Goal: Task Accomplishment & Management: Manage account settings

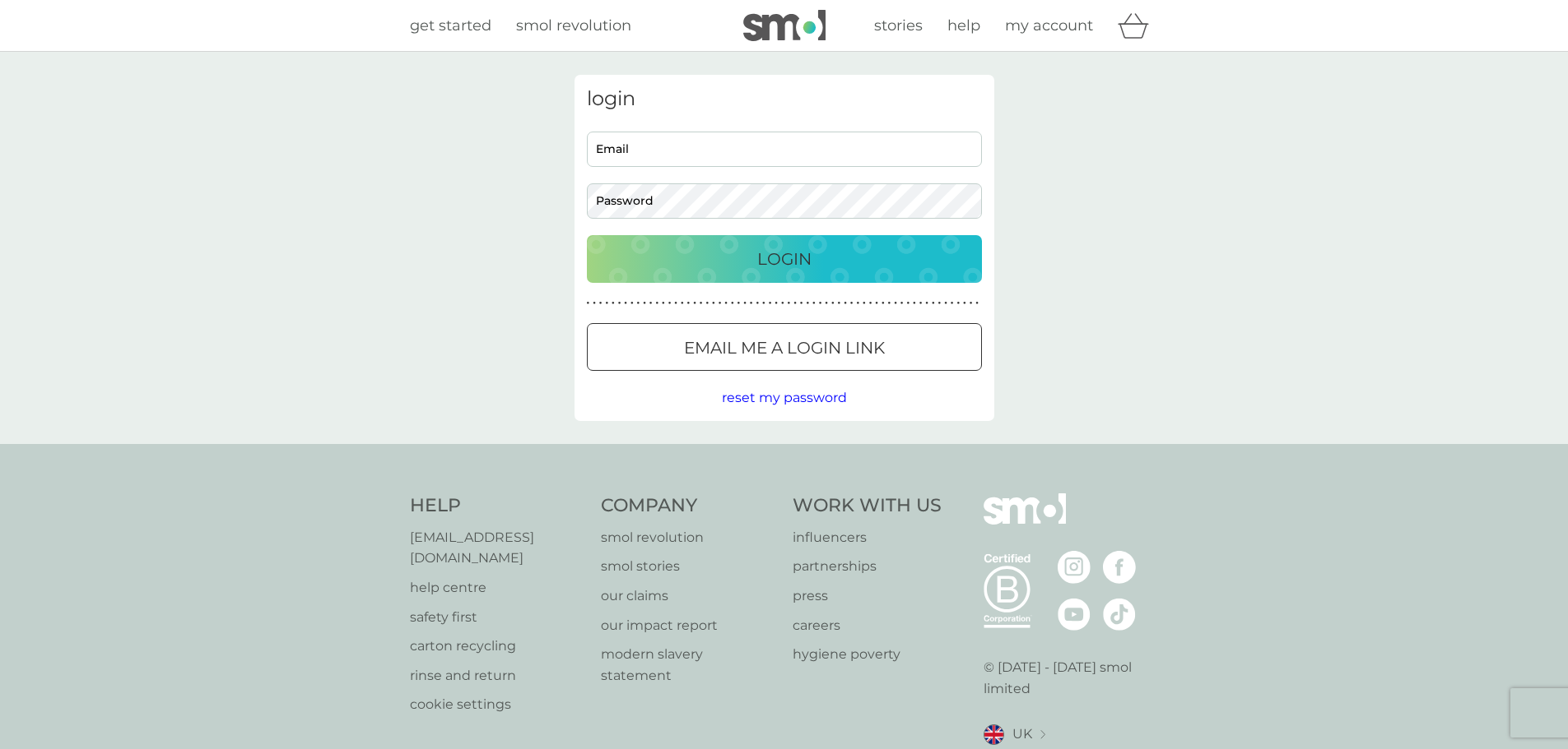
type input "[PERSON_NAME][EMAIL_ADDRESS][DOMAIN_NAME]"
click at [681, 265] on div "Login" at bounding box center [784, 259] width 362 height 27
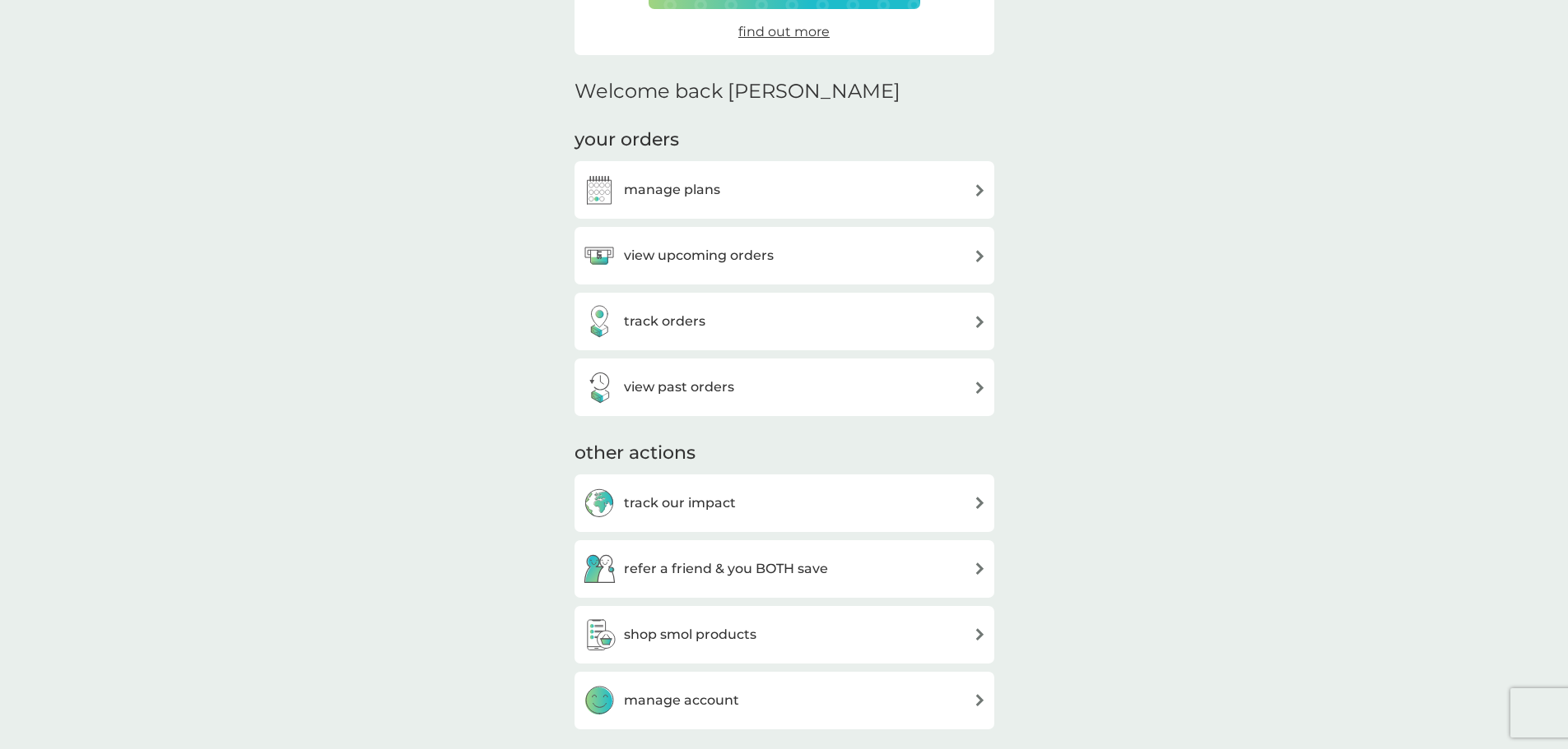
scroll to position [353, 0]
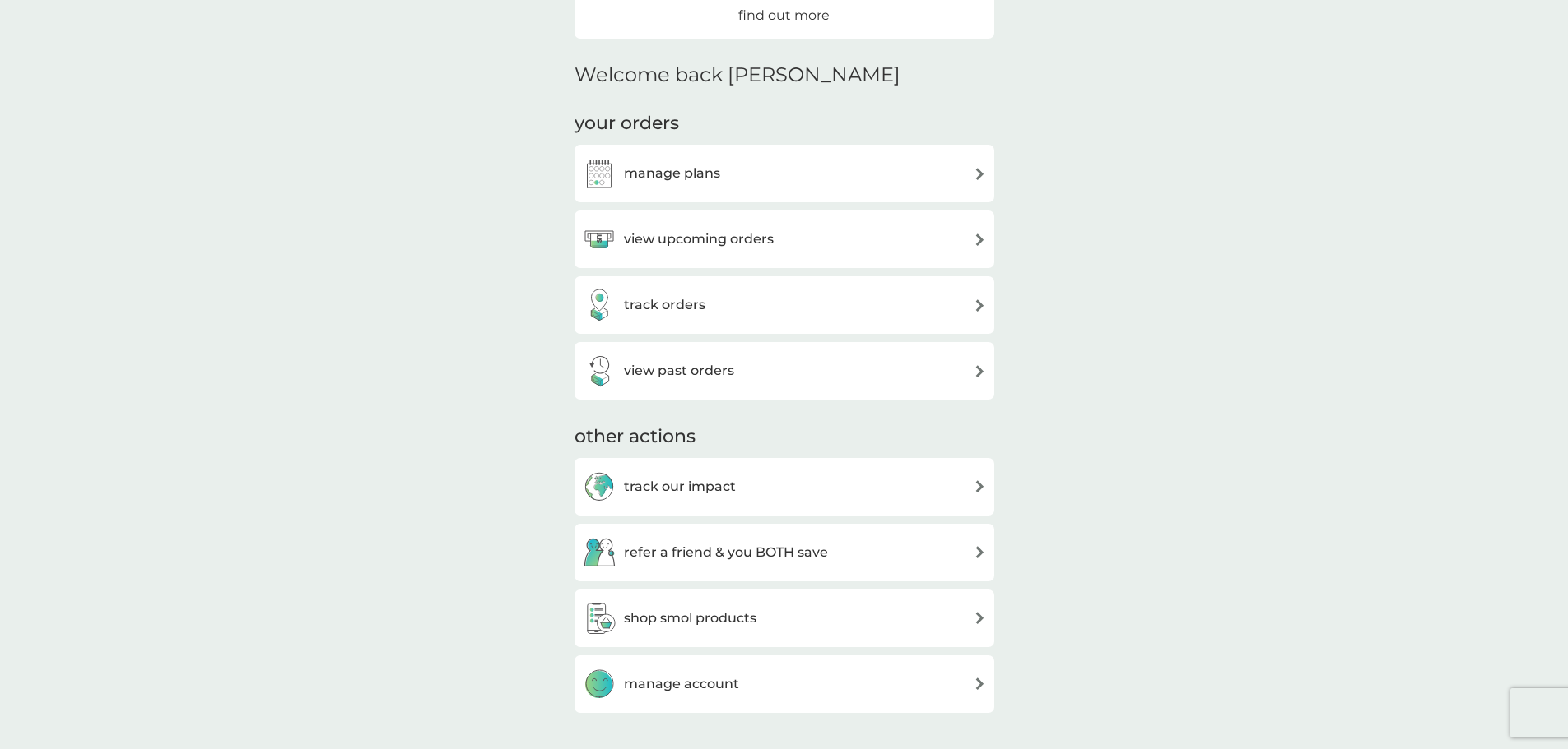
click at [765, 192] on div "manage plans" at bounding box center [784, 173] width 420 height 58
click at [724, 163] on div "manage plans" at bounding box center [784, 173] width 403 height 33
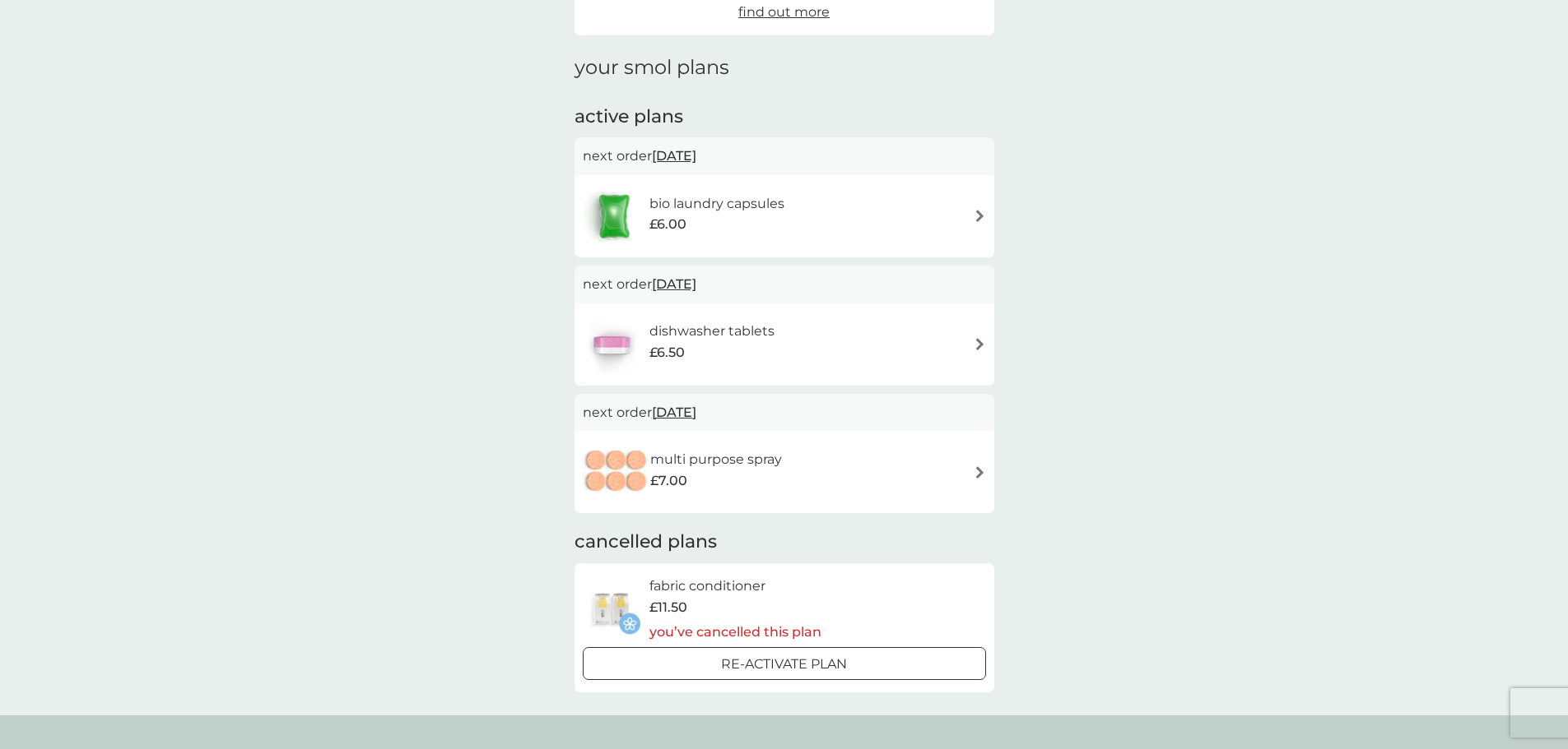
scroll to position [190, 0]
click at [908, 475] on div "multi purpose spray £7.00" at bounding box center [784, 471] width 403 height 58
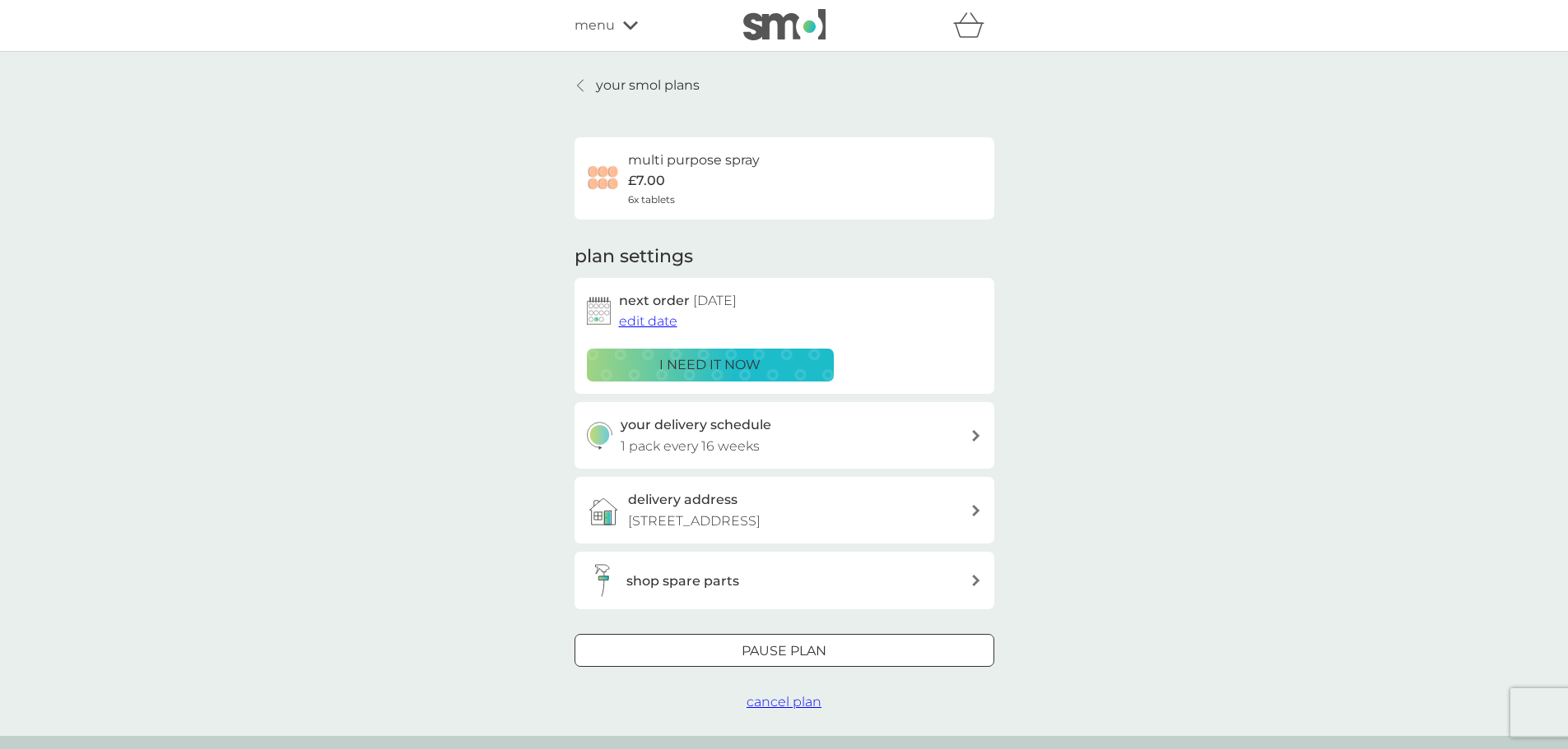
click at [658, 318] on span "edit date" at bounding box center [648, 321] width 59 height 16
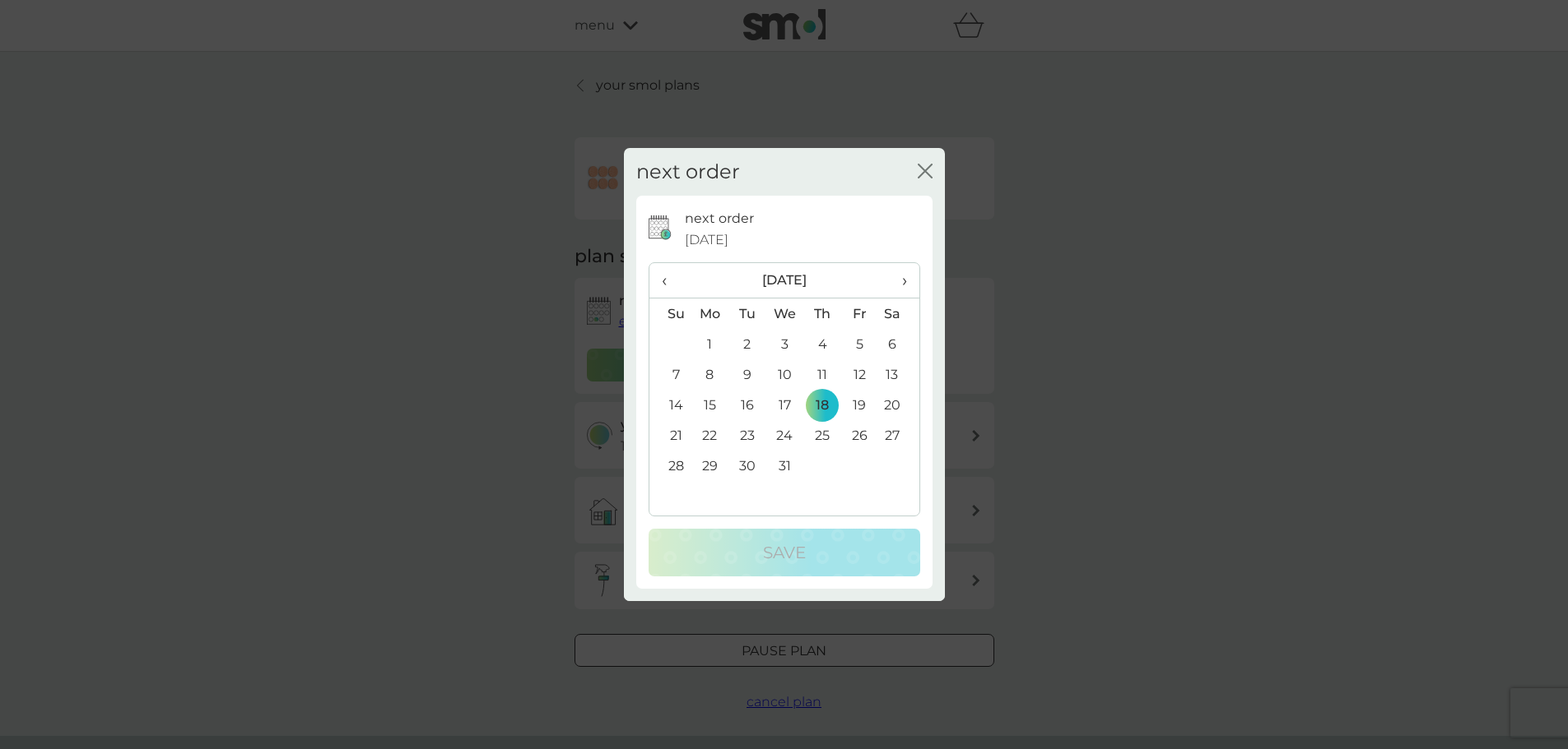
click at [899, 280] on span "›" at bounding box center [898, 280] width 17 height 35
click at [677, 283] on span "‹" at bounding box center [669, 280] width 17 height 35
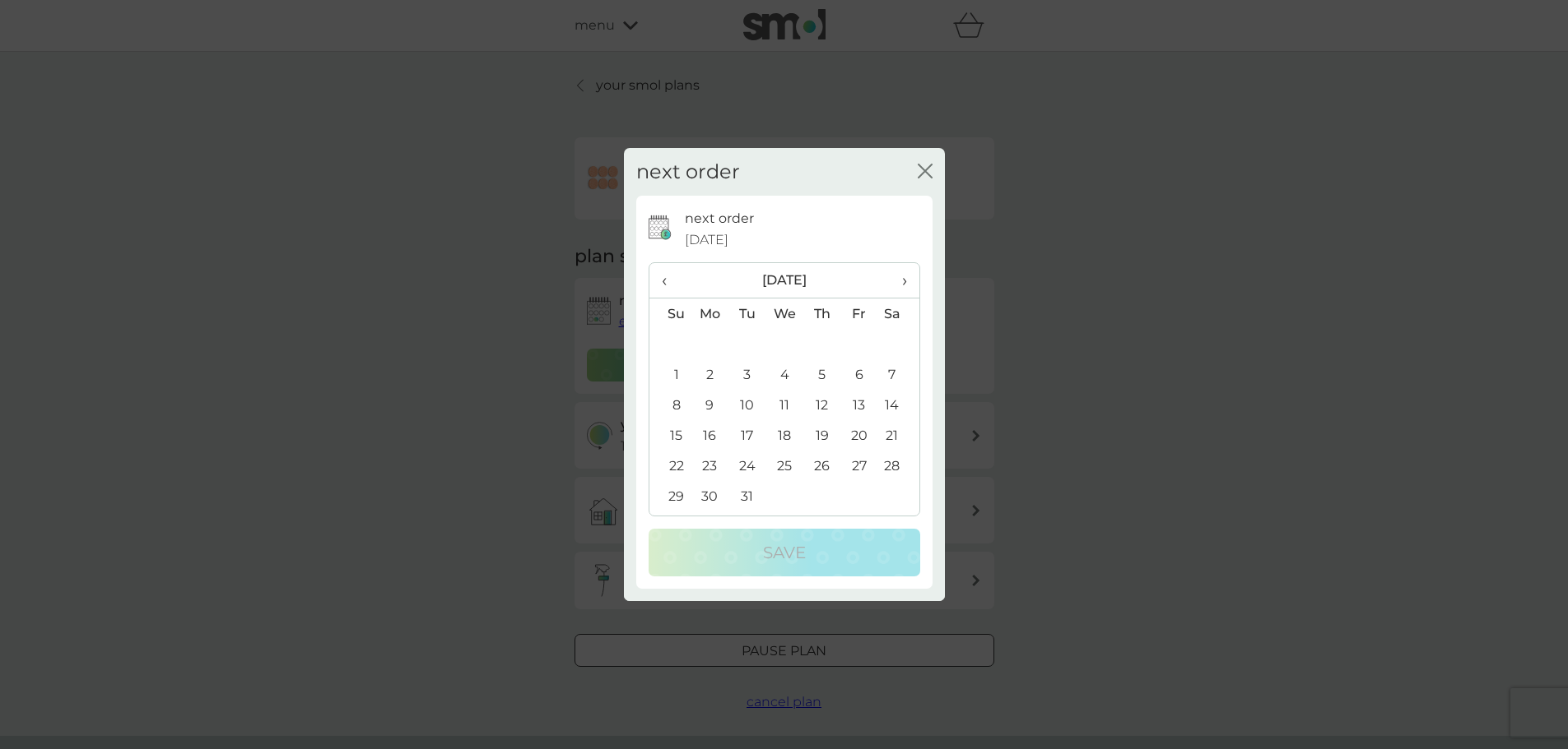
click at [677, 283] on span "‹" at bounding box center [669, 280] width 17 height 35
click at [928, 170] on icon "close" at bounding box center [924, 170] width 15 height 15
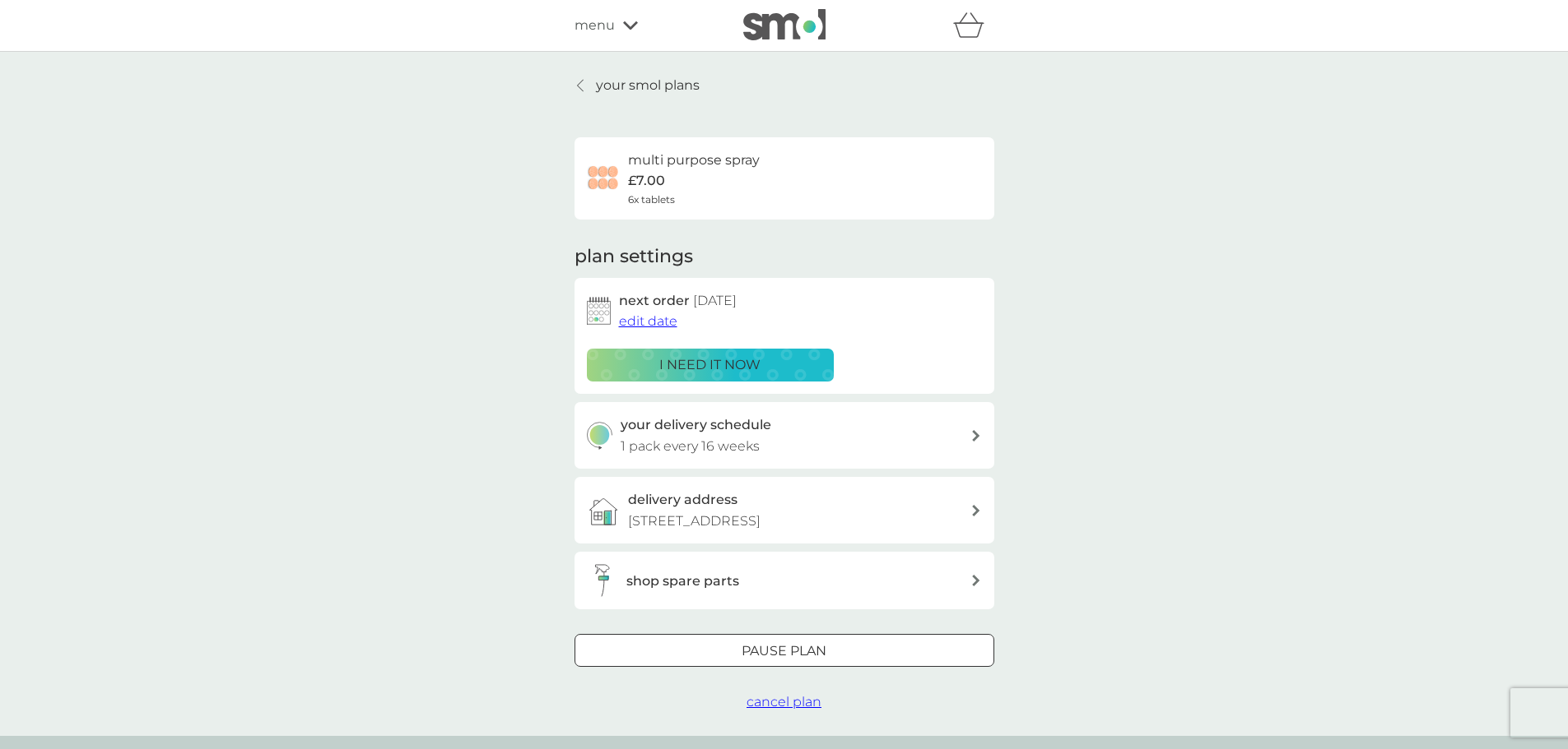
click at [645, 90] on p "your smol plans" at bounding box center [647, 85] width 104 height 21
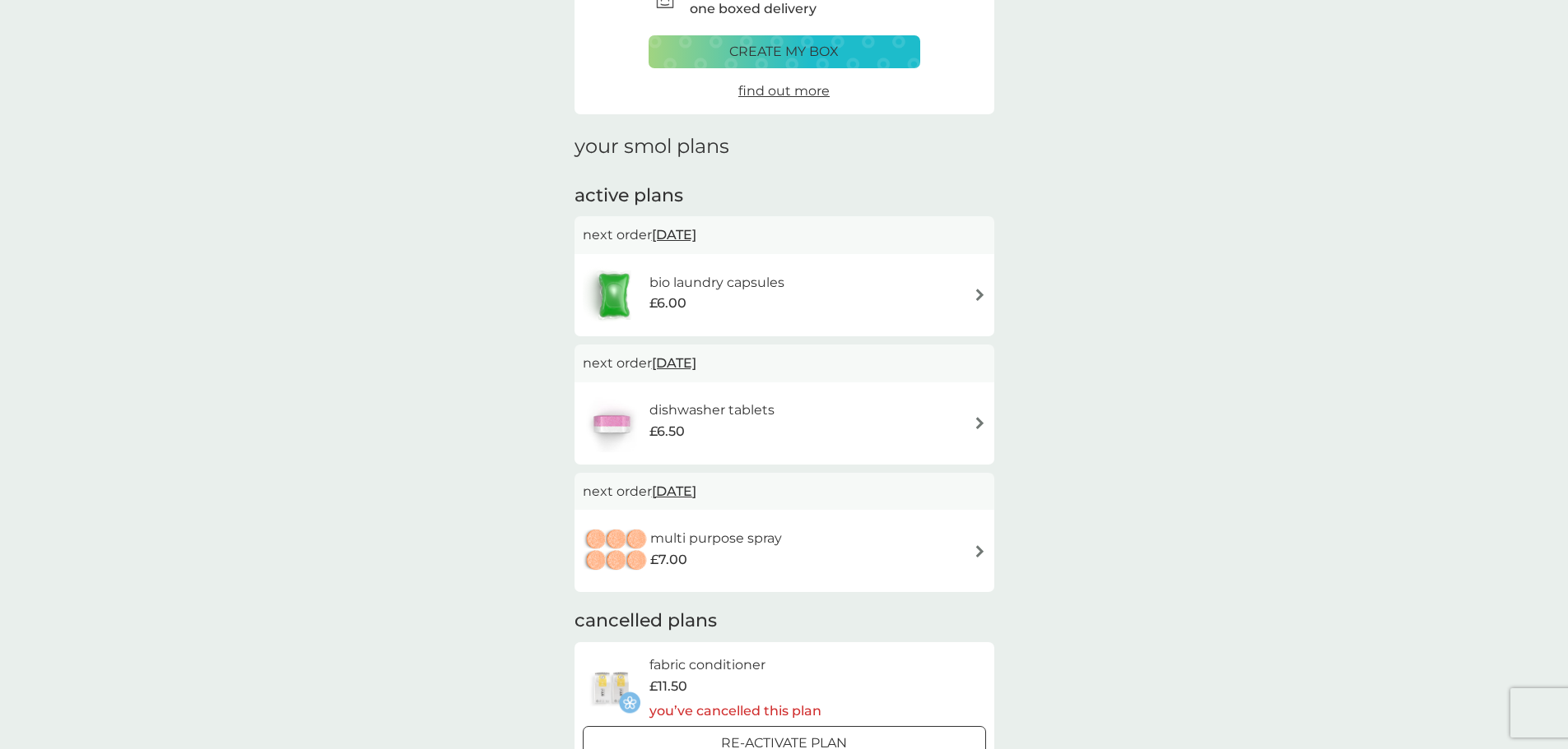
scroll to position [111, 0]
click at [759, 319] on div "bio laundry capsules £6.00" at bounding box center [692, 294] width 219 height 58
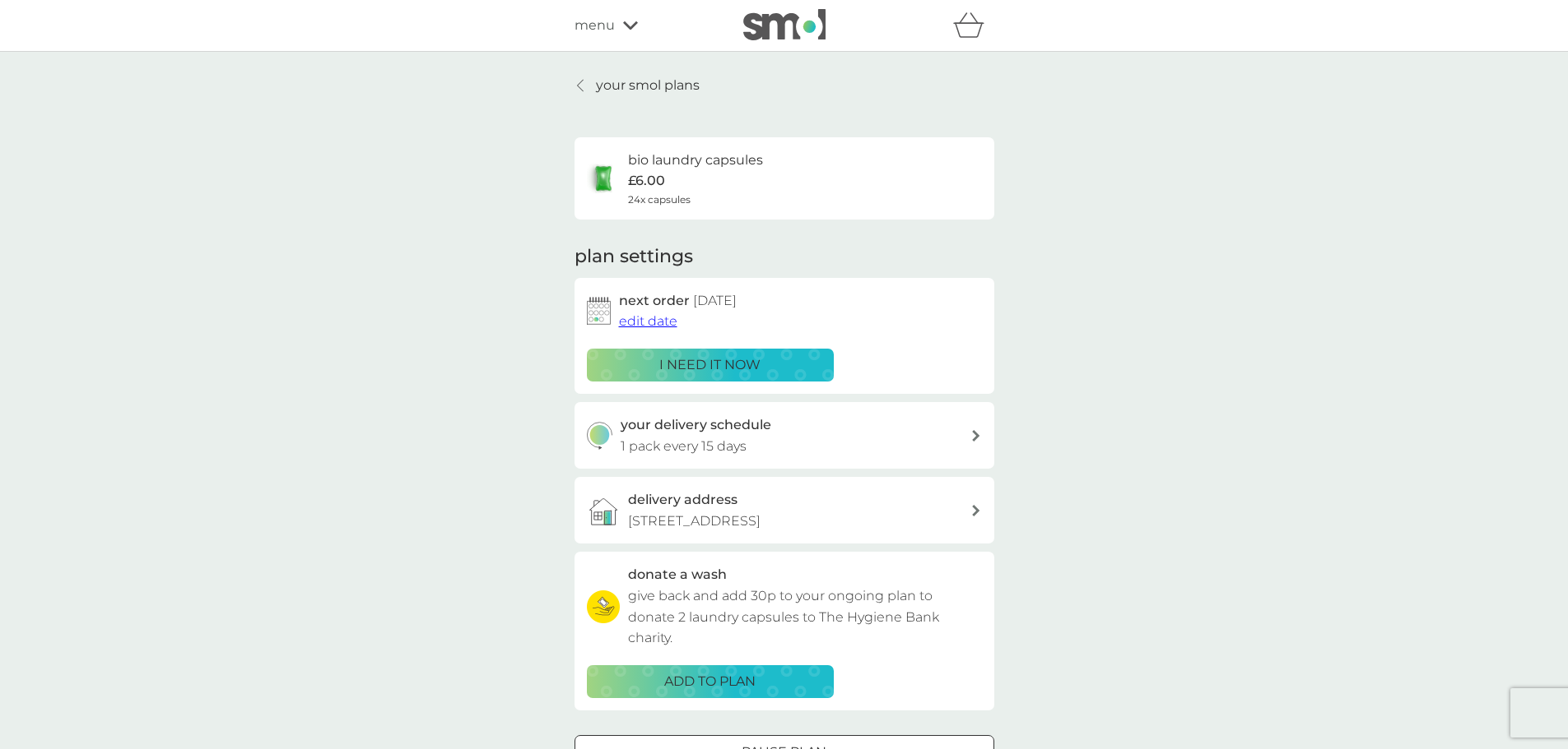
click at [703, 422] on h3 "your delivery schedule" at bounding box center [696, 425] width 151 height 21
select select "14"
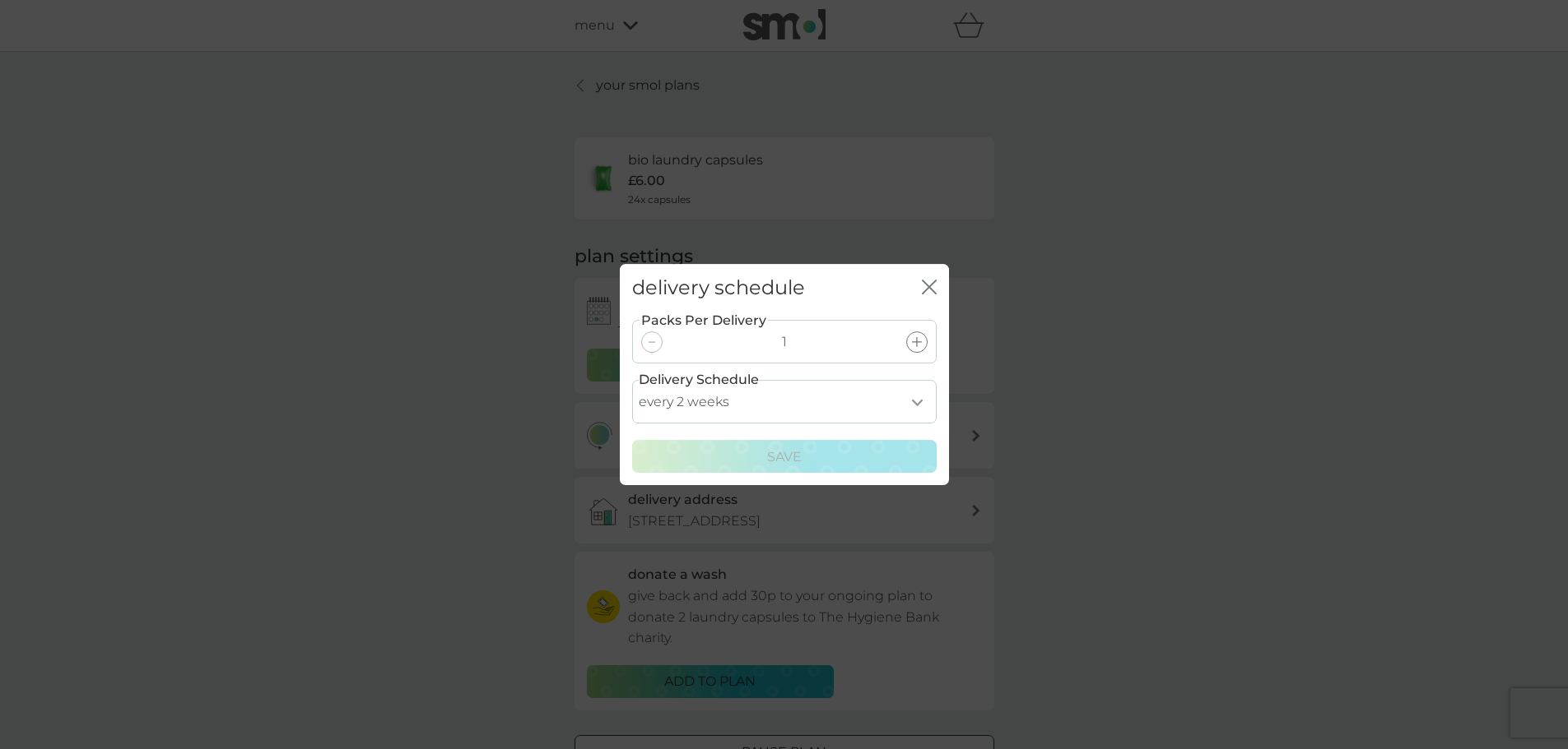
click at [922, 281] on icon "close" at bounding box center [929, 287] width 15 height 15
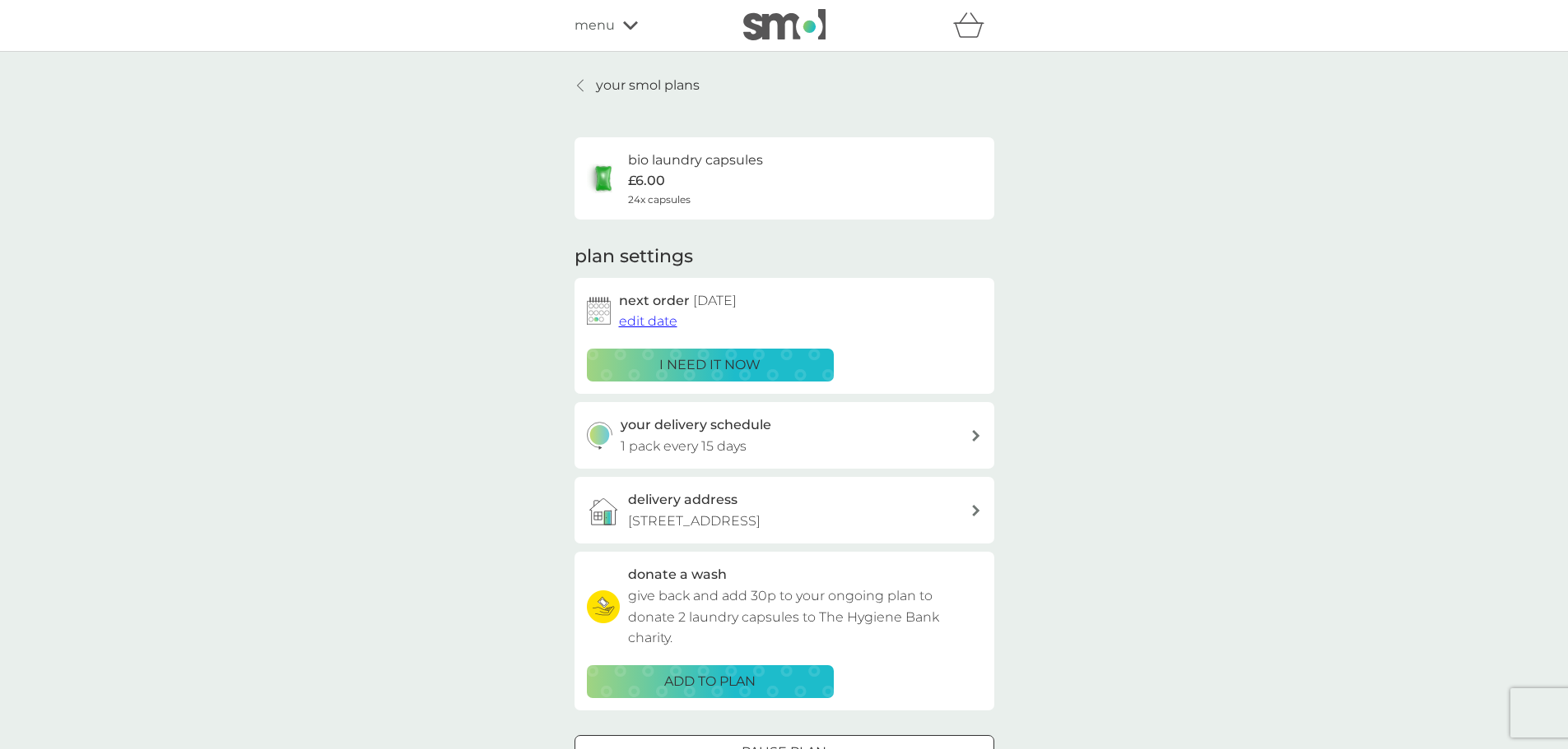
click at [771, 28] on img at bounding box center [784, 24] width 83 height 31
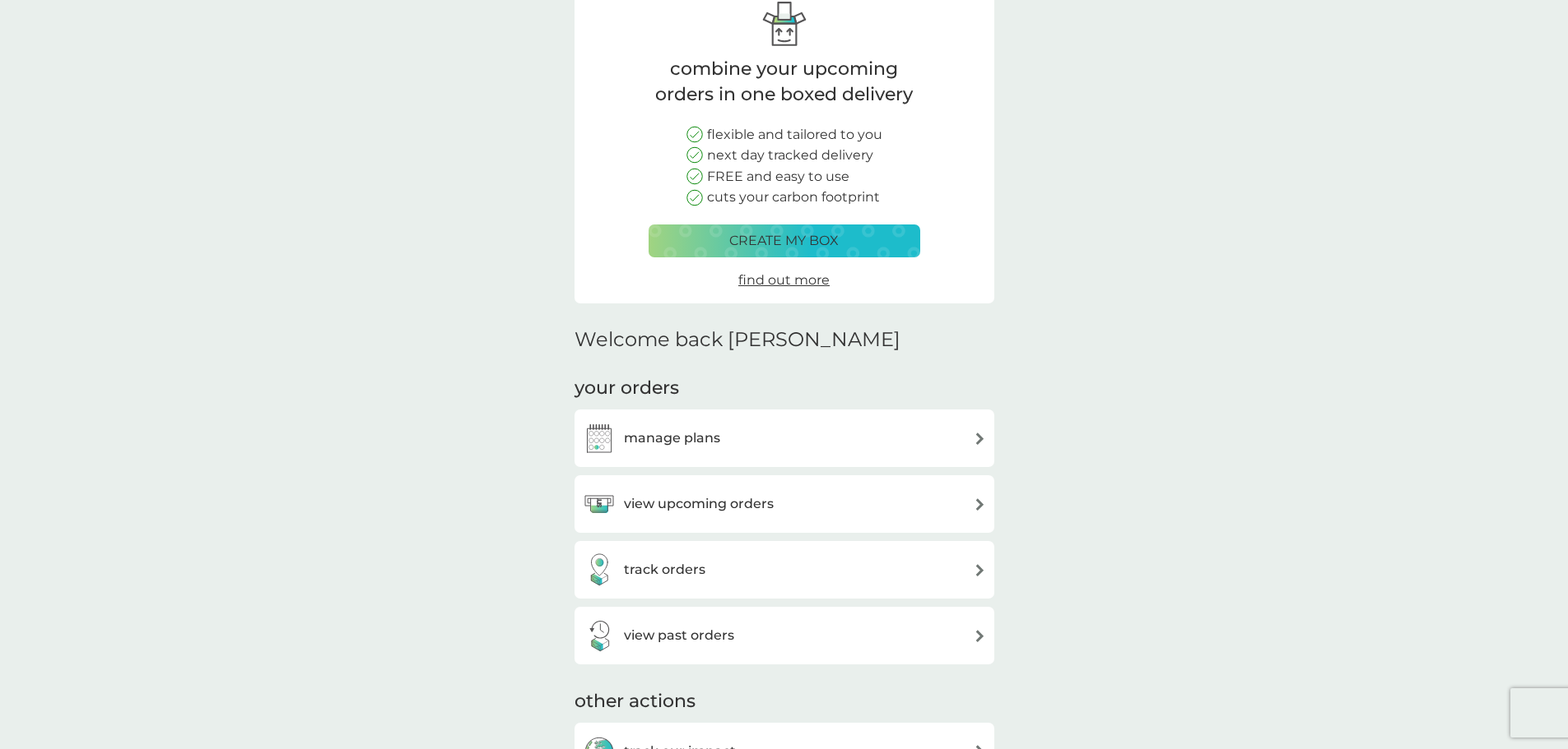
scroll to position [86, 0]
click at [854, 420] on div "manage plans" at bounding box center [784, 439] width 420 height 58
click at [819, 446] on div "manage plans" at bounding box center [784, 439] width 403 height 33
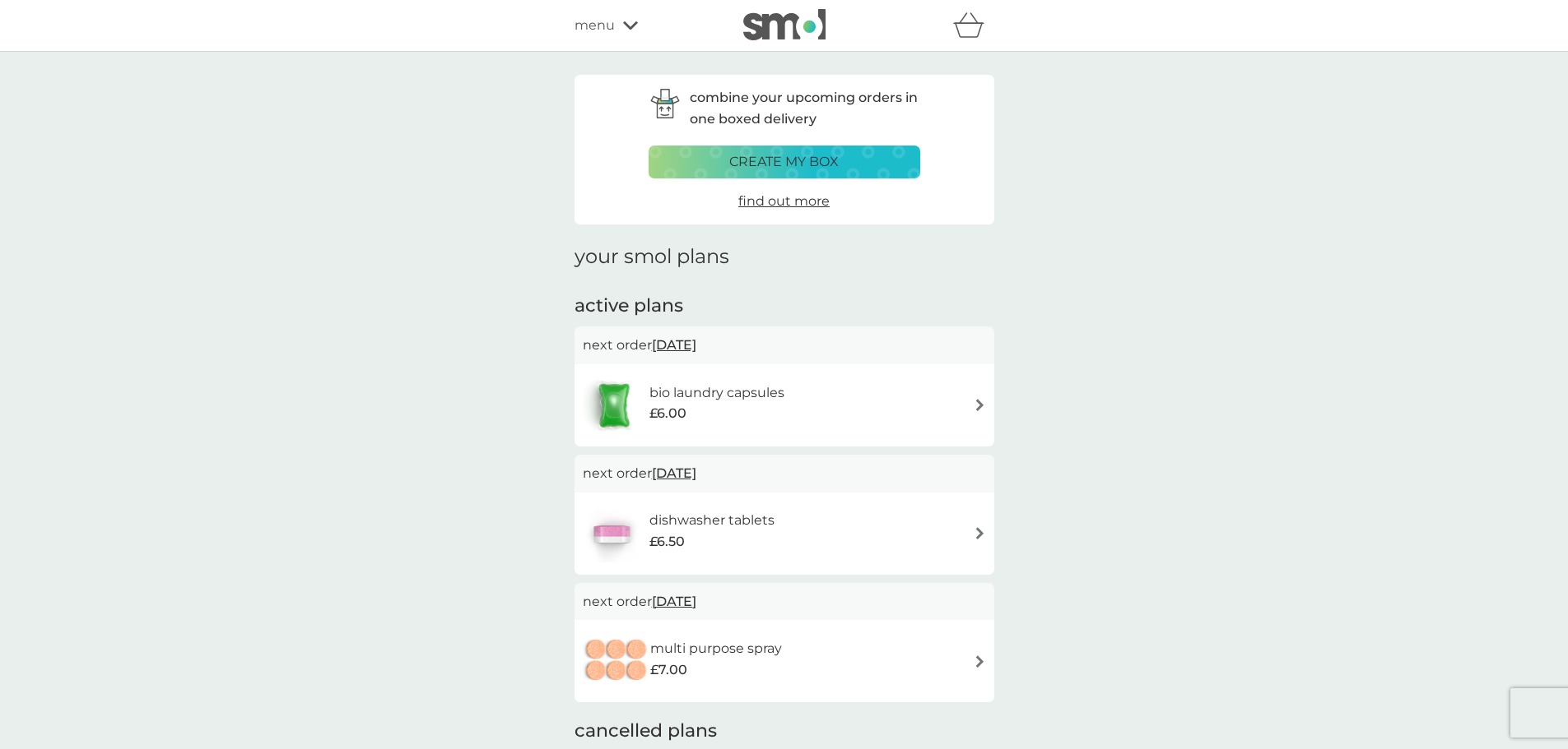
click at [834, 416] on div "bio laundry capsules £6.00" at bounding box center [784, 405] width 403 height 58
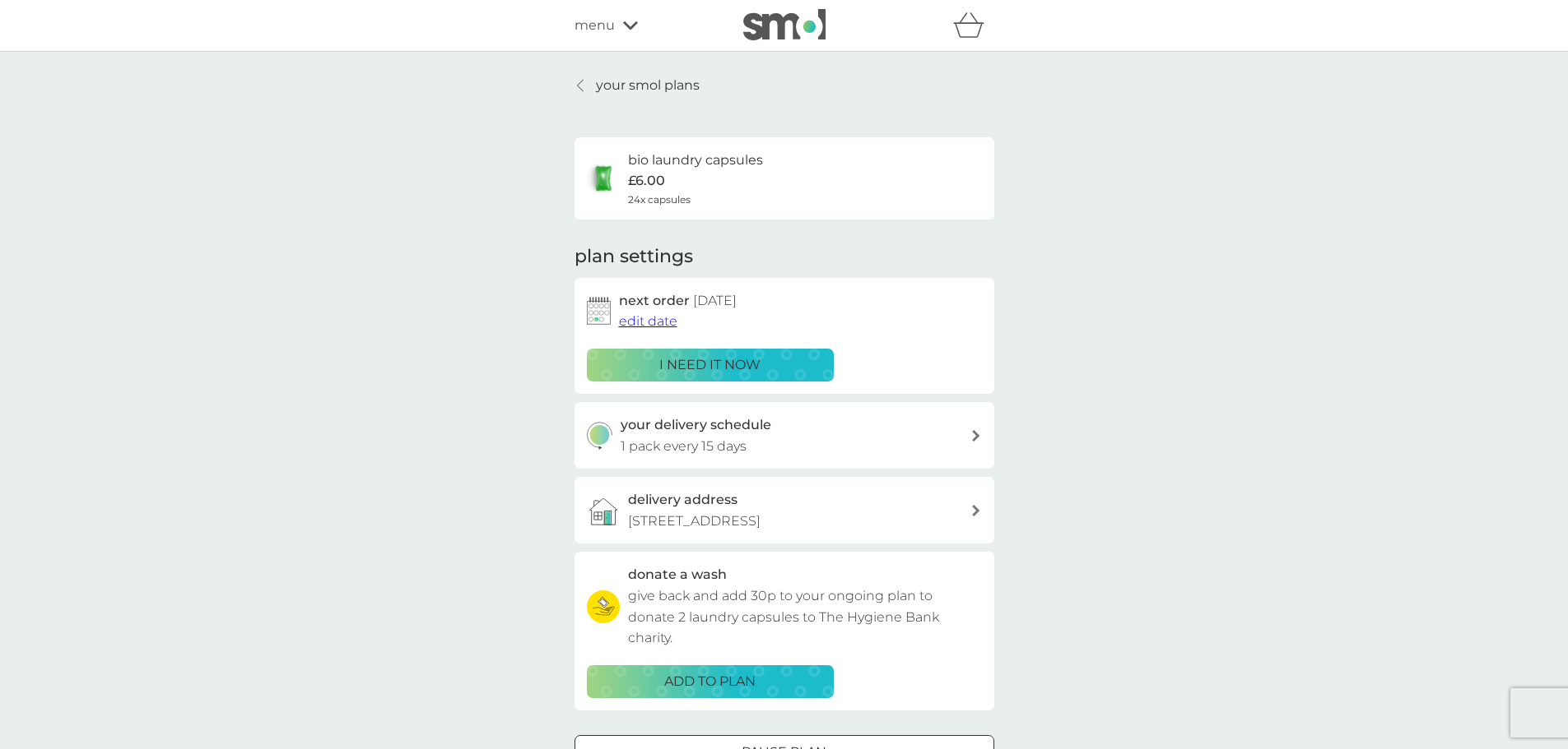
click at [661, 91] on p "your smol plans" at bounding box center [647, 85] width 104 height 21
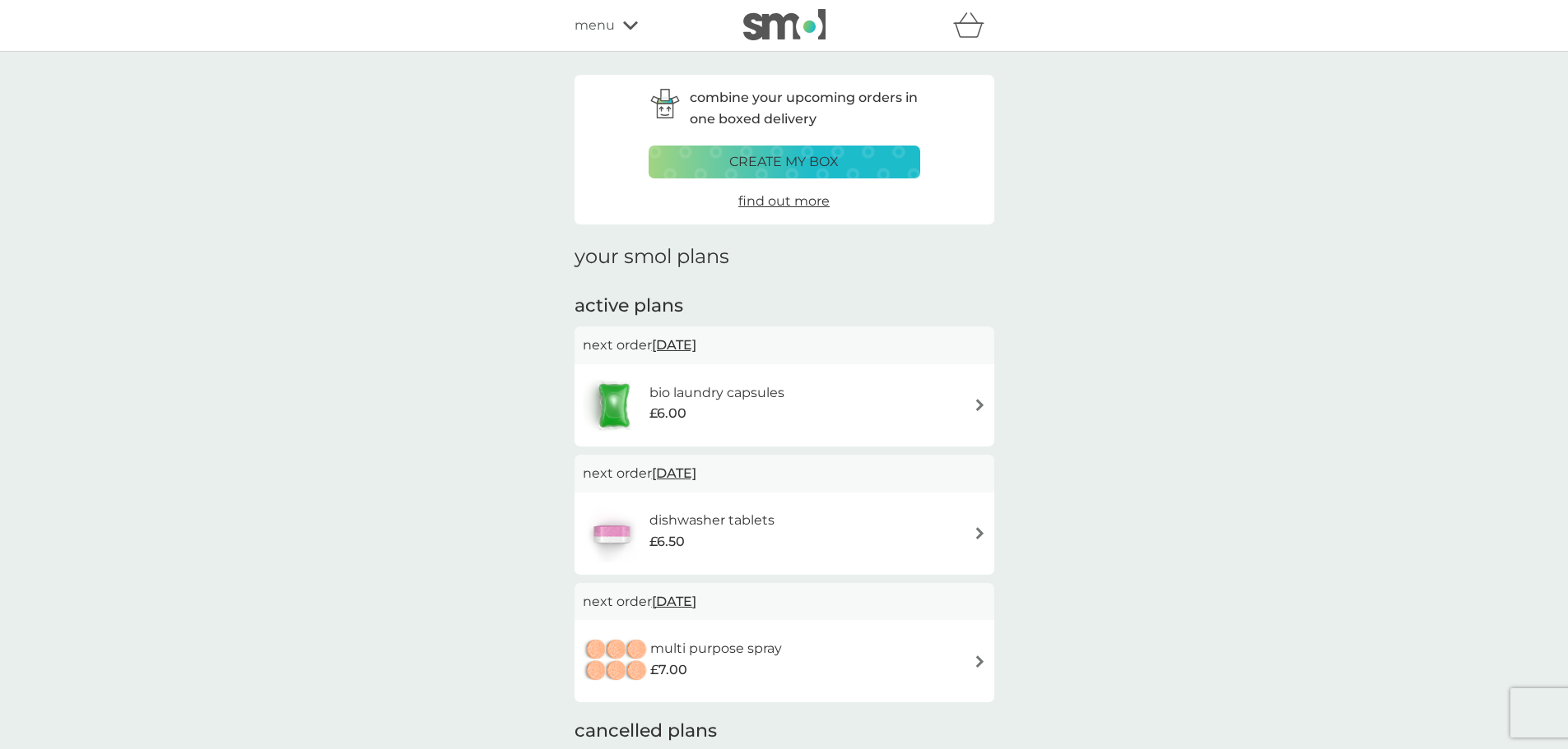
click at [716, 516] on h6 "dishwasher tablets" at bounding box center [711, 521] width 125 height 21
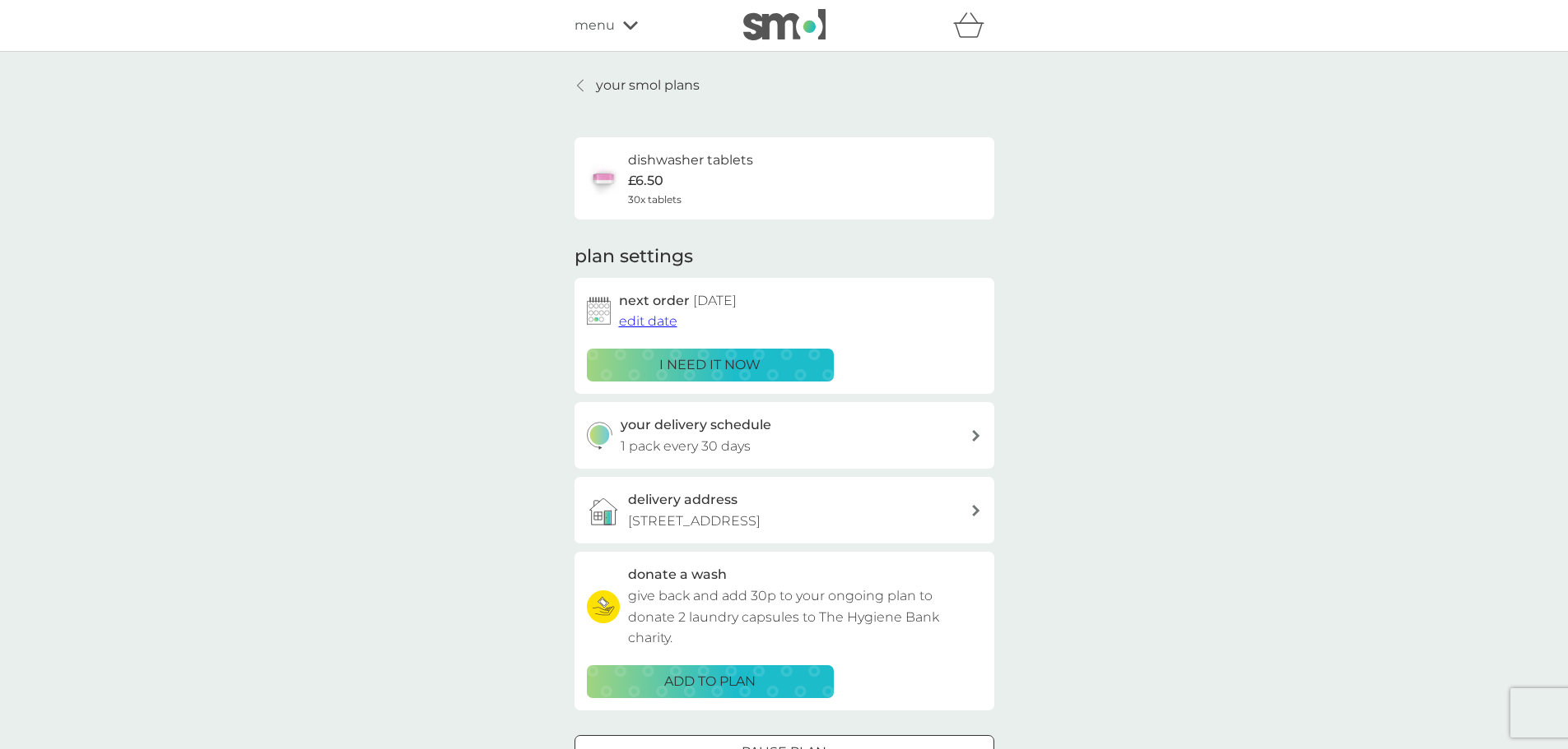
click at [646, 330] on button "edit date" at bounding box center [648, 321] width 59 height 21
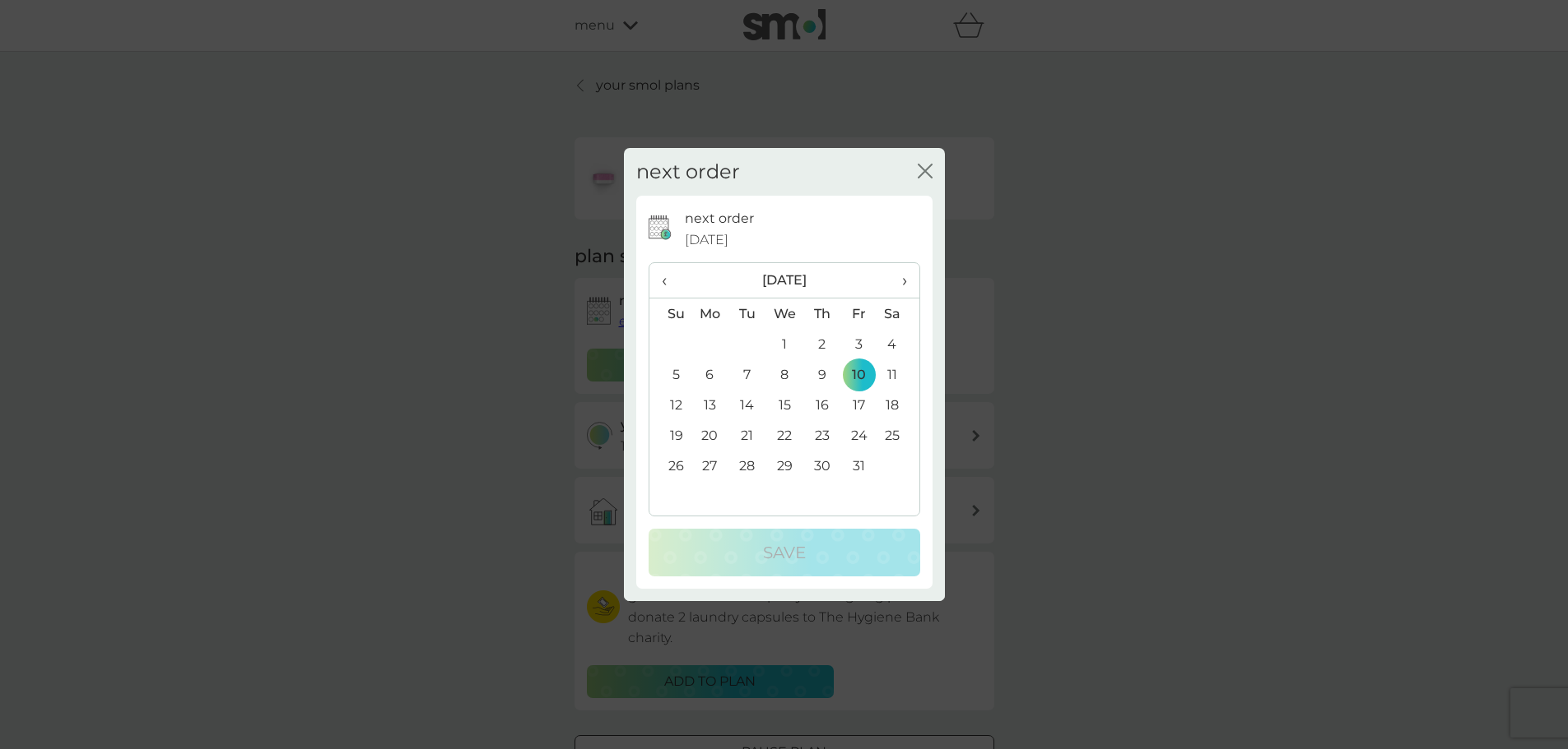
click at [908, 296] on th "›" at bounding box center [898, 281] width 41 height 35
click at [748, 403] on td "11" at bounding box center [747, 405] width 37 height 30
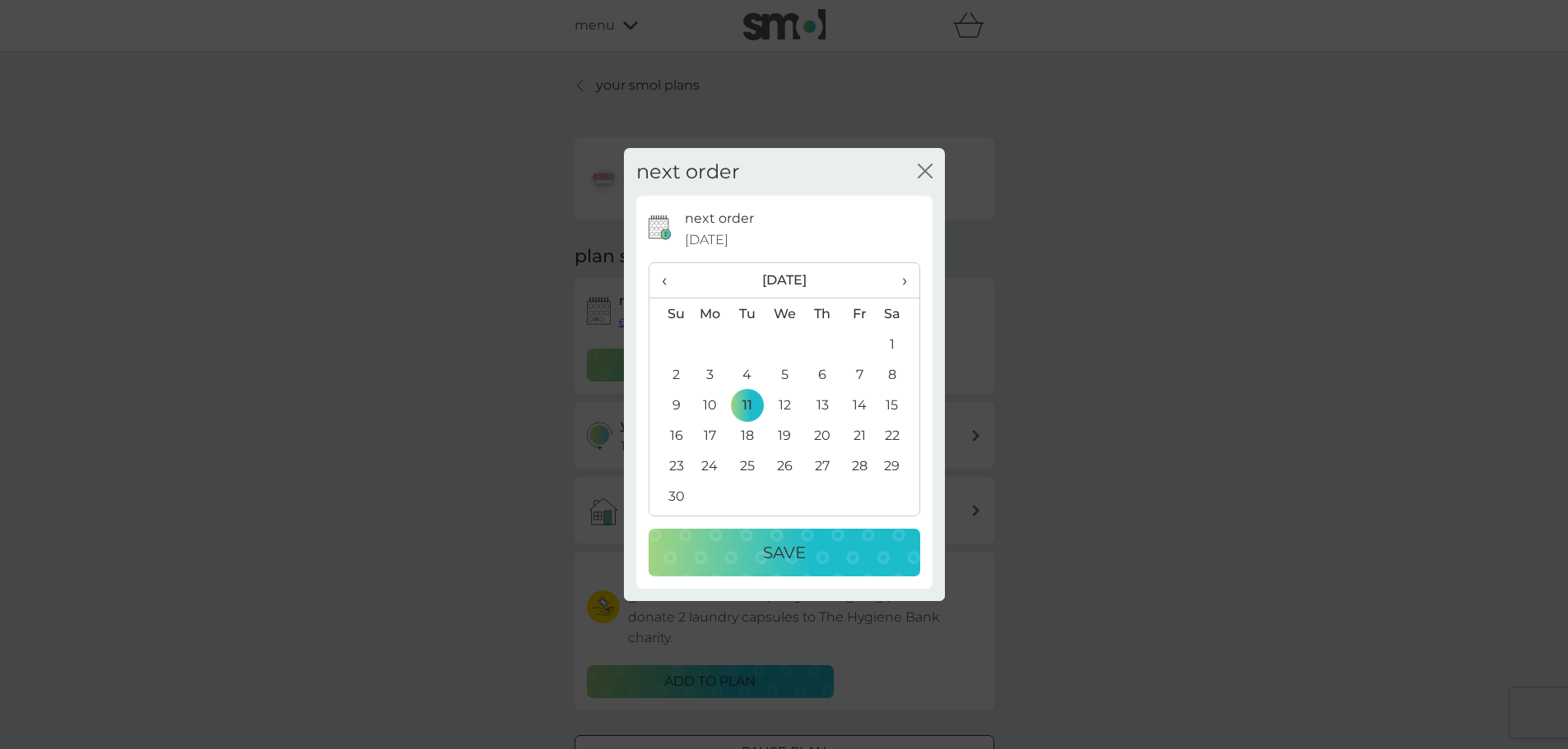
click at [715, 407] on td "10" at bounding box center [710, 405] width 38 height 30
click at [782, 552] on p "Save" at bounding box center [784, 553] width 43 height 27
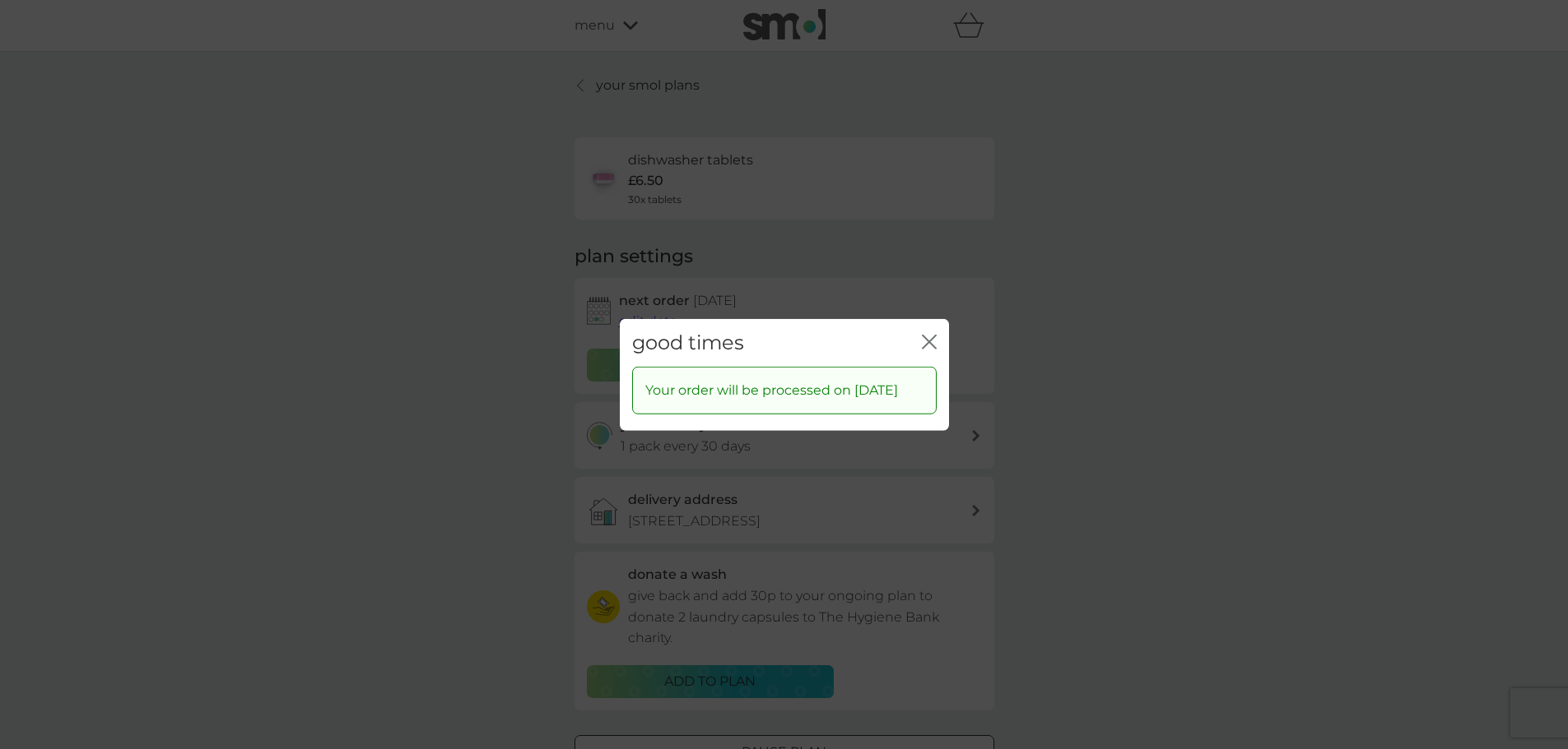
click at [931, 334] on icon "close" at bounding box center [929, 341] width 15 height 15
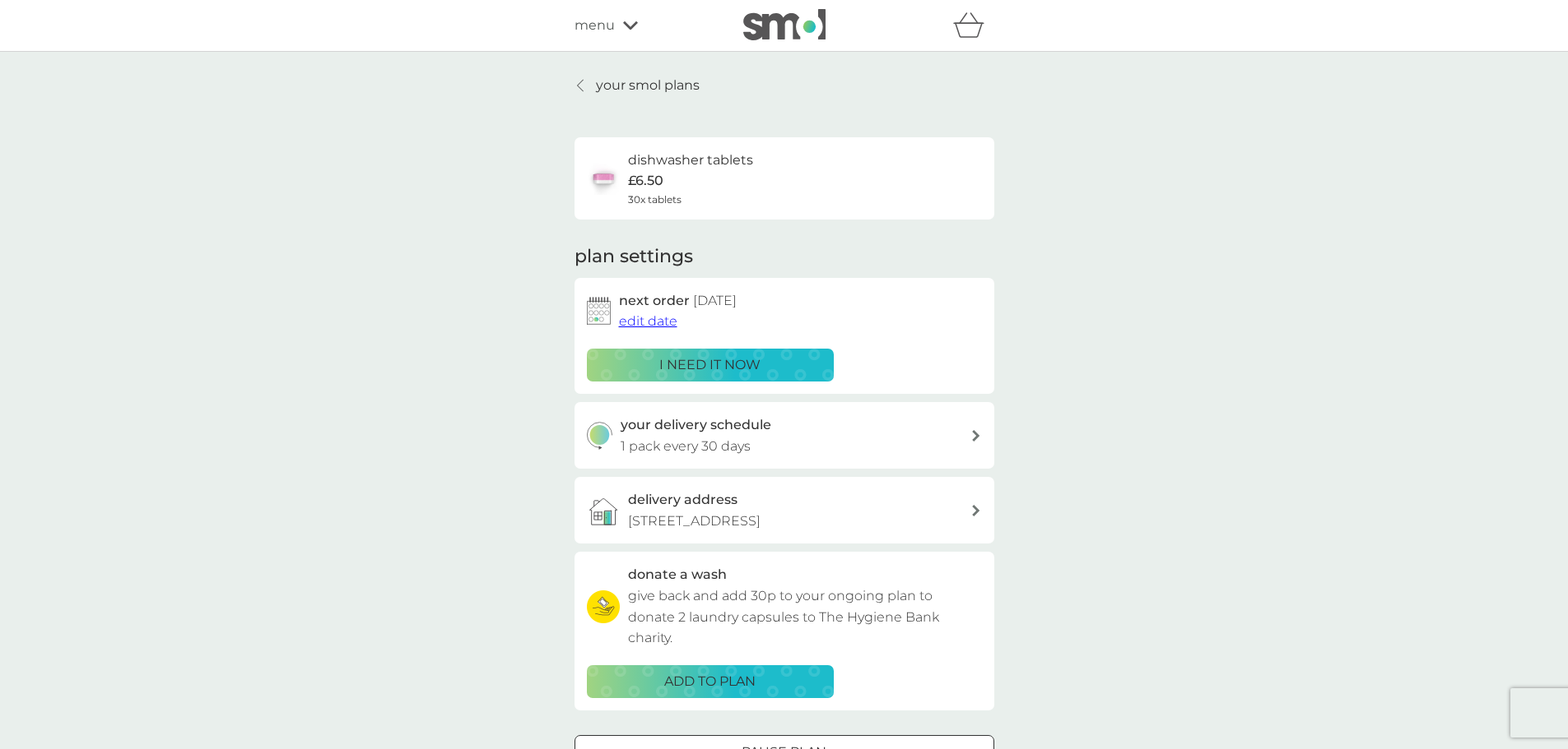
click at [584, 77] on link "your smol plans" at bounding box center [637, 85] width 125 height 21
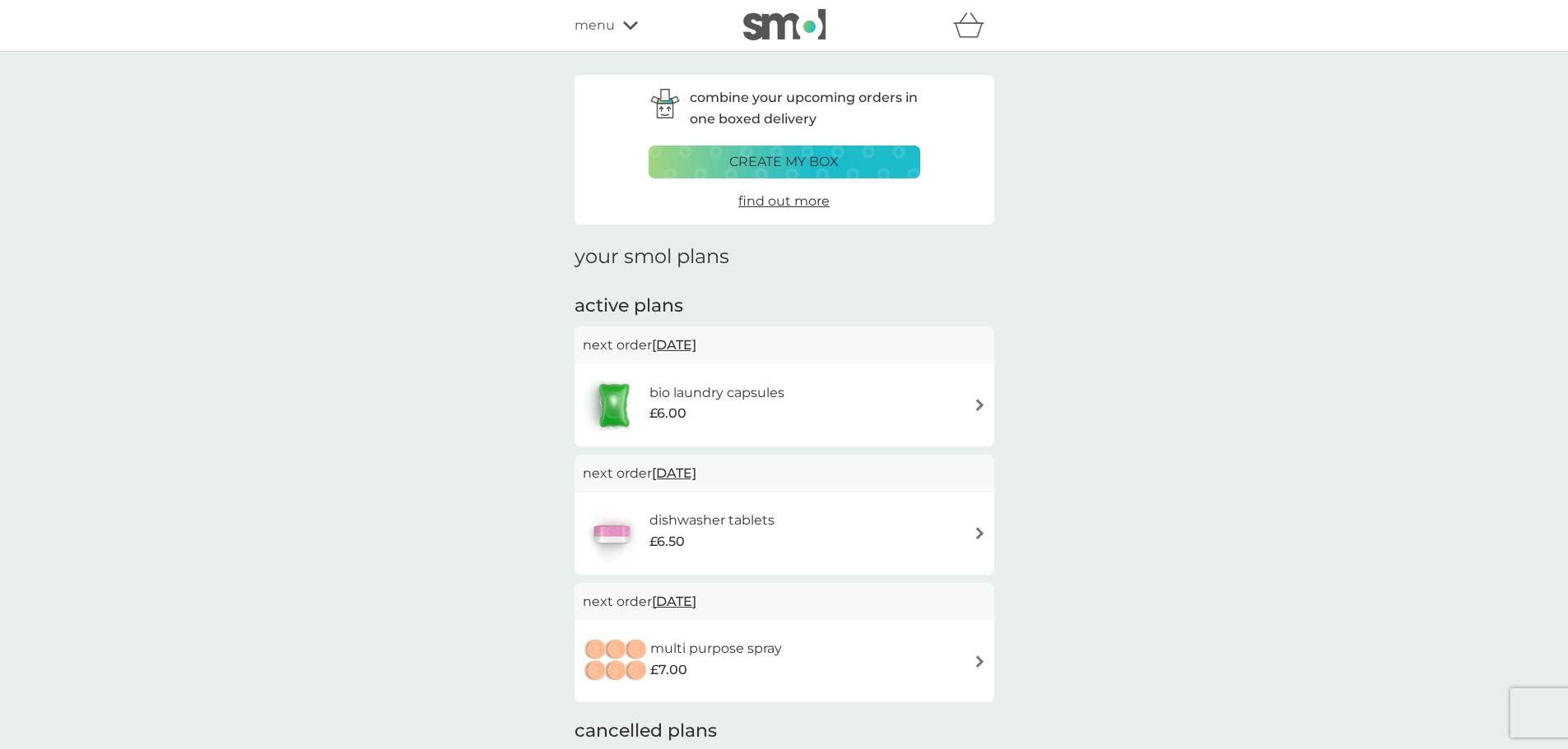
click at [748, 394] on h6 "bio laundry capsules" at bounding box center [717, 393] width 135 height 21
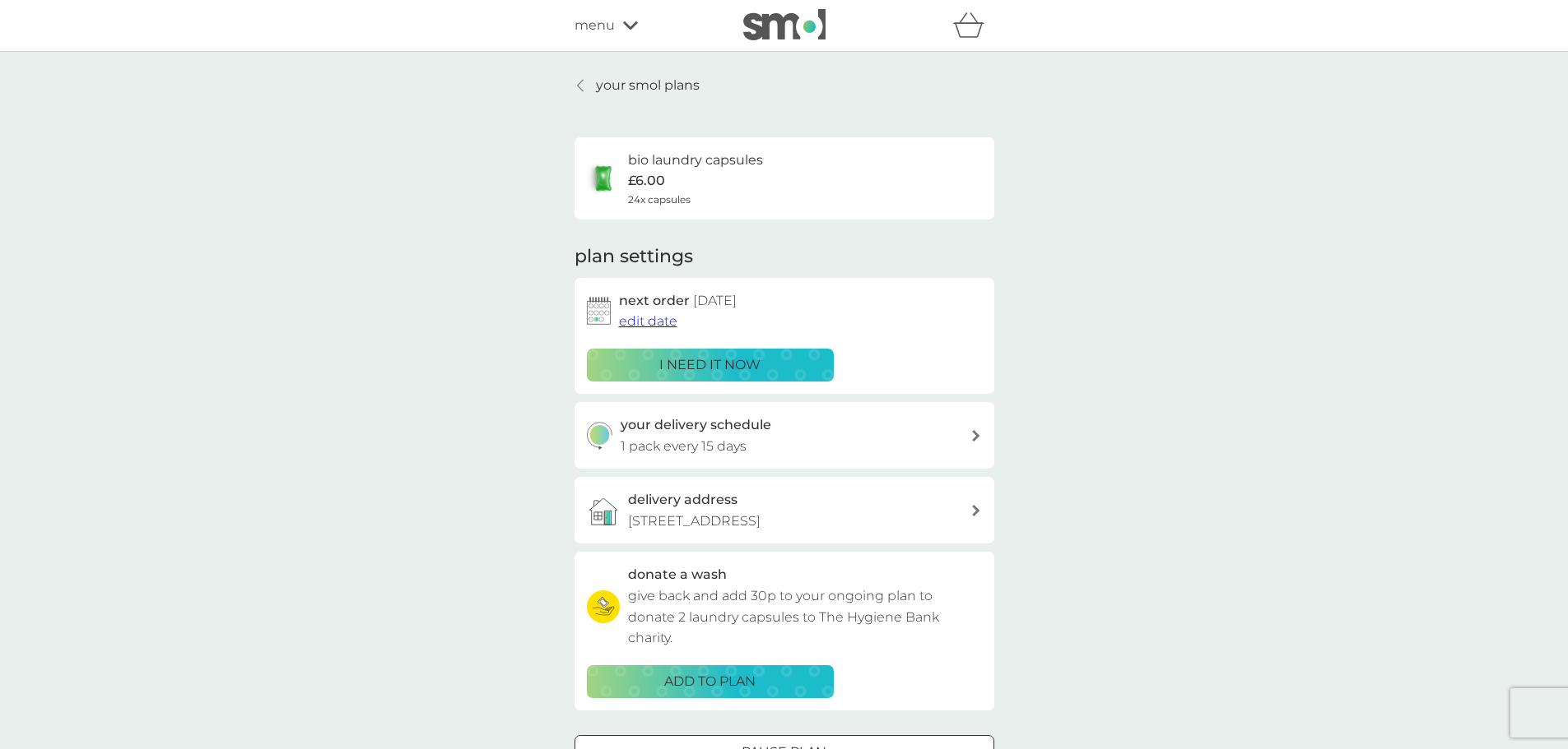
click at [658, 320] on span "edit date" at bounding box center [648, 321] width 59 height 16
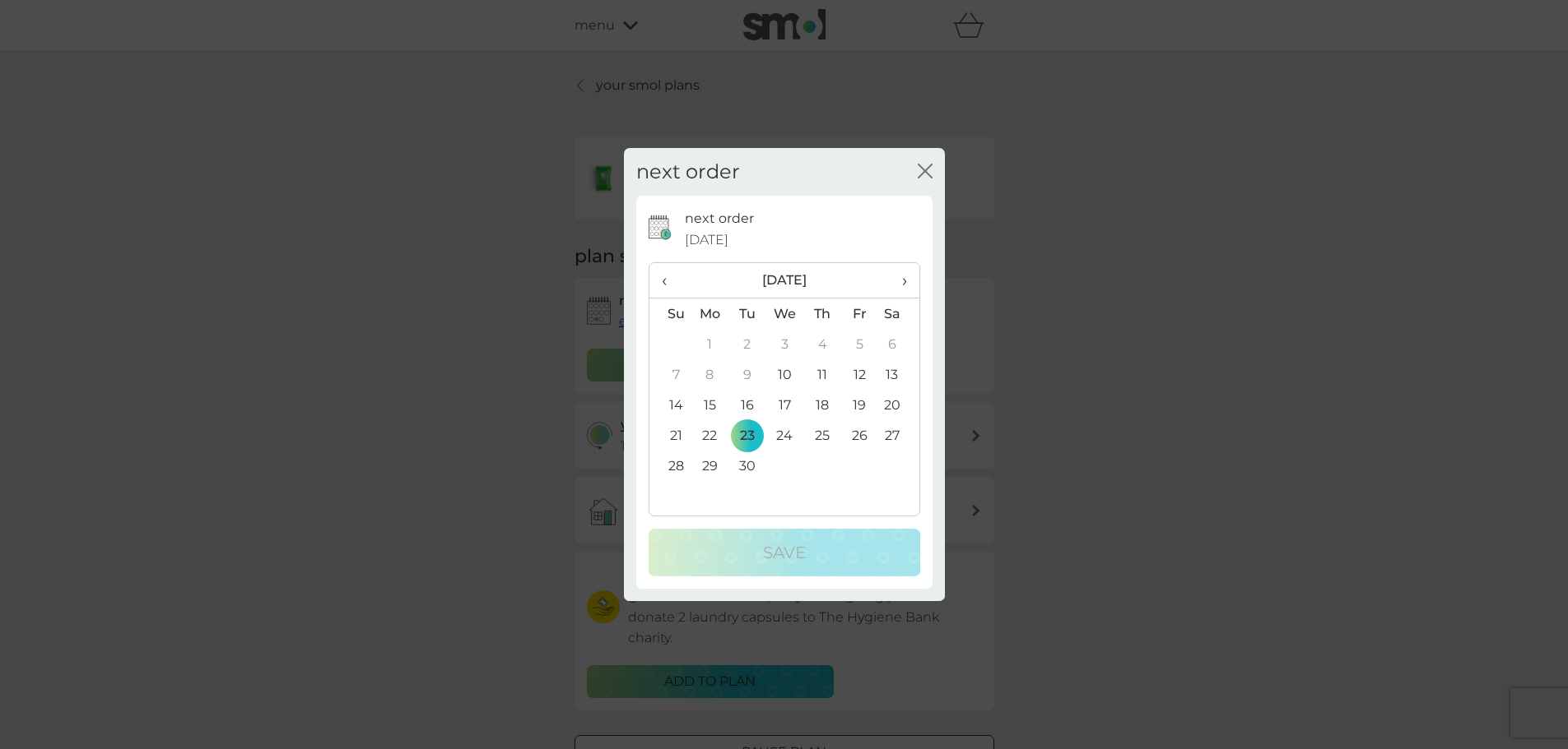
click at [895, 277] on span "›" at bounding box center [898, 280] width 17 height 35
click at [856, 369] on td "10" at bounding box center [859, 374] width 37 height 30
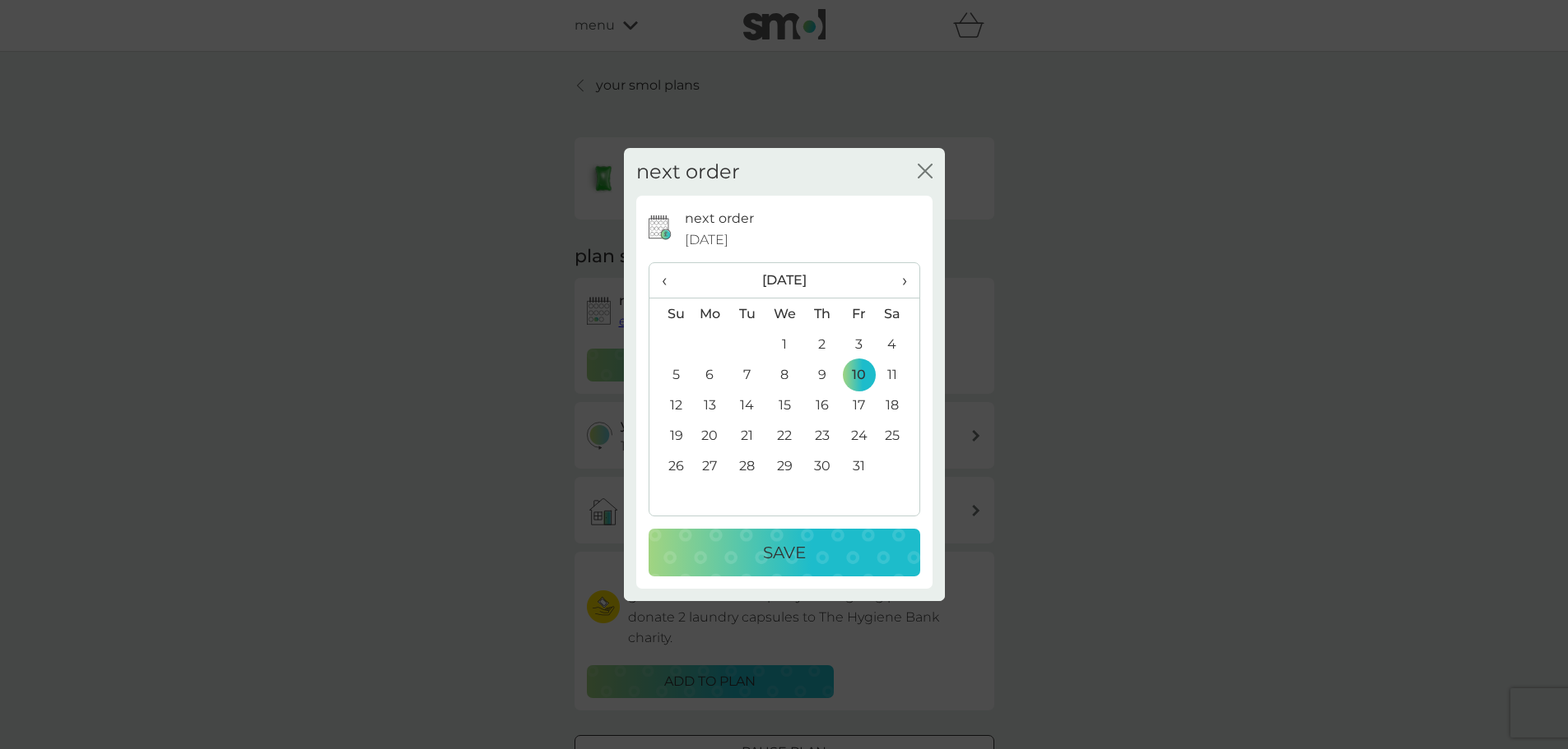
click at [779, 537] on button "Save" at bounding box center [784, 553] width 272 height 48
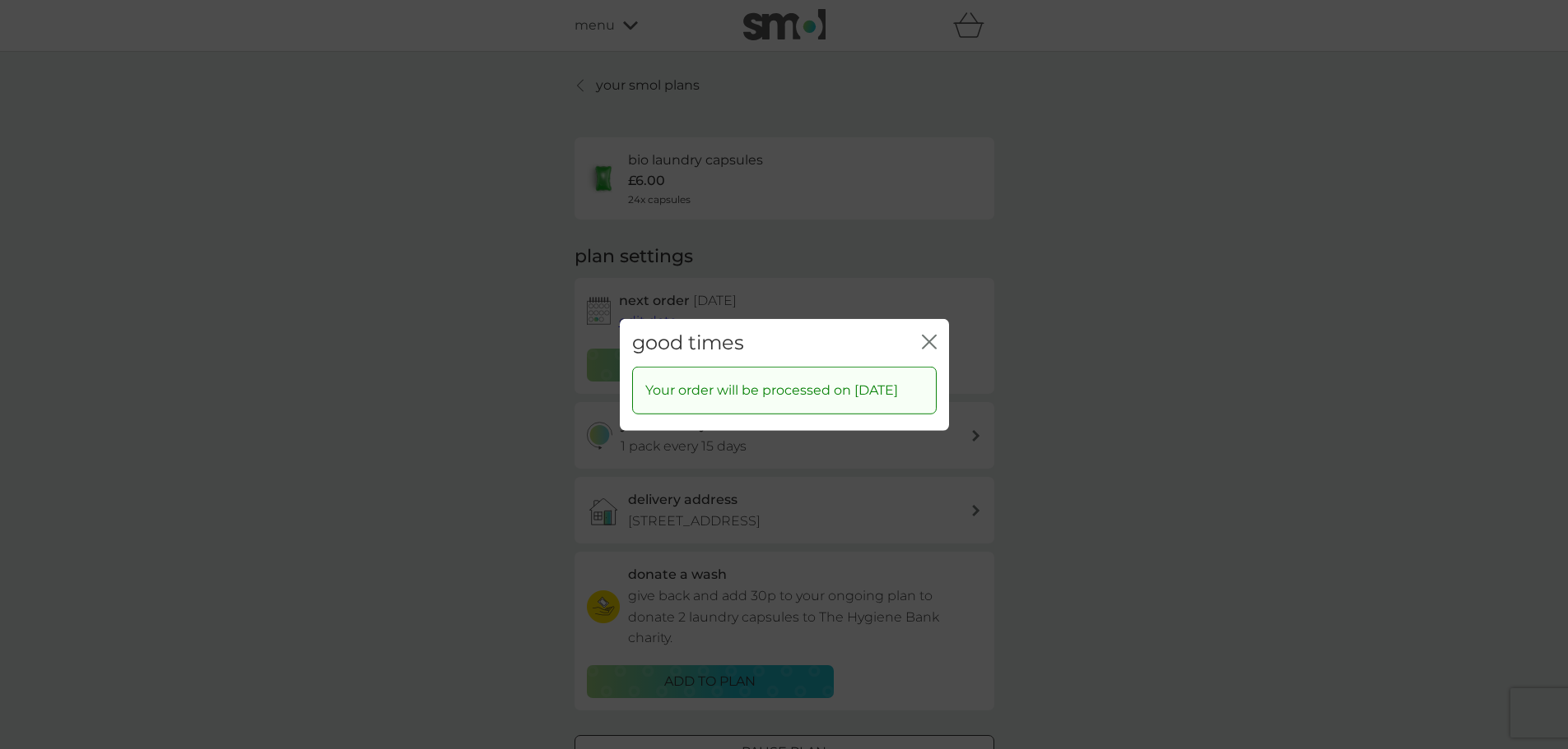
click at [931, 334] on icon "close" at bounding box center [929, 341] width 15 height 15
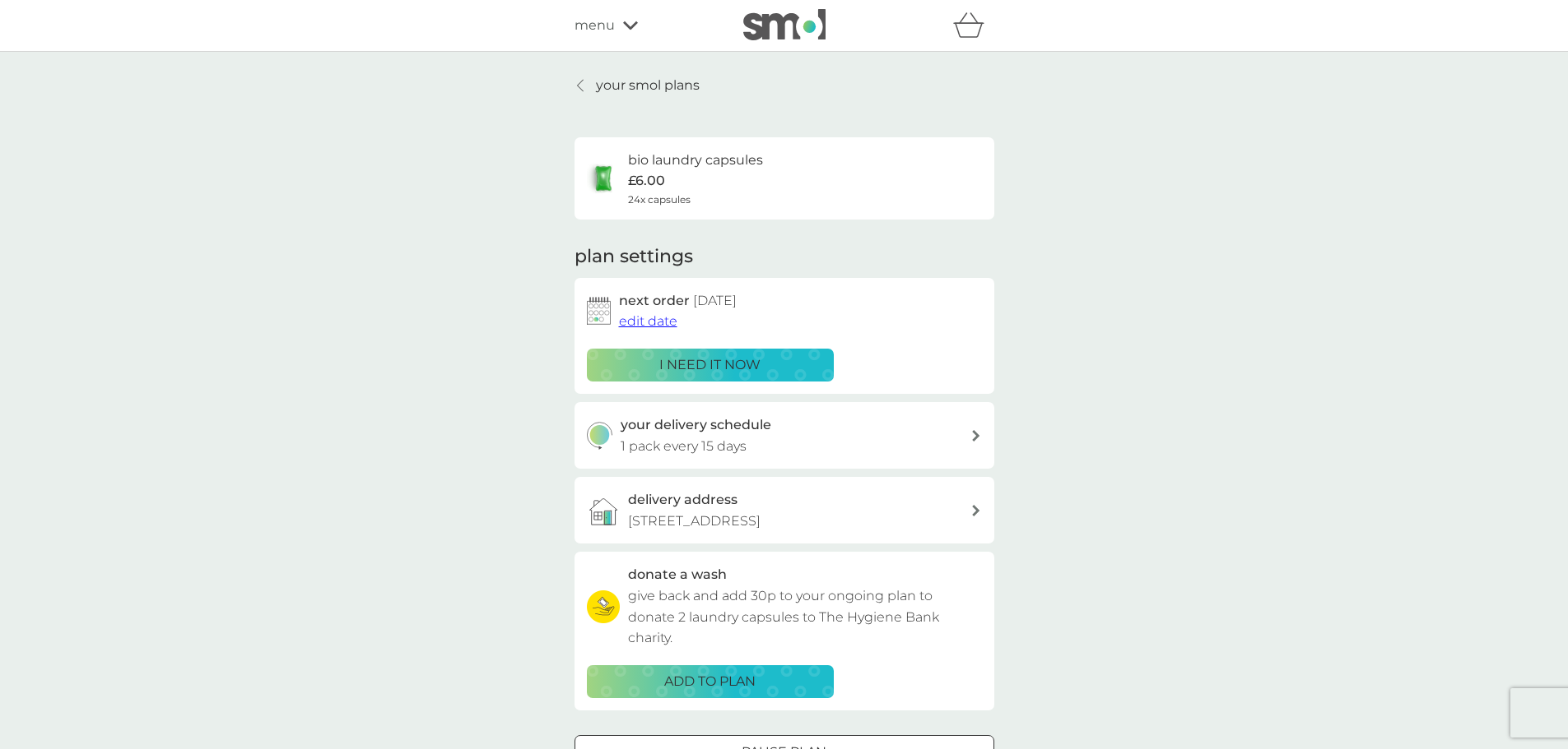
click at [640, 84] on p "your smol plans" at bounding box center [647, 85] width 104 height 21
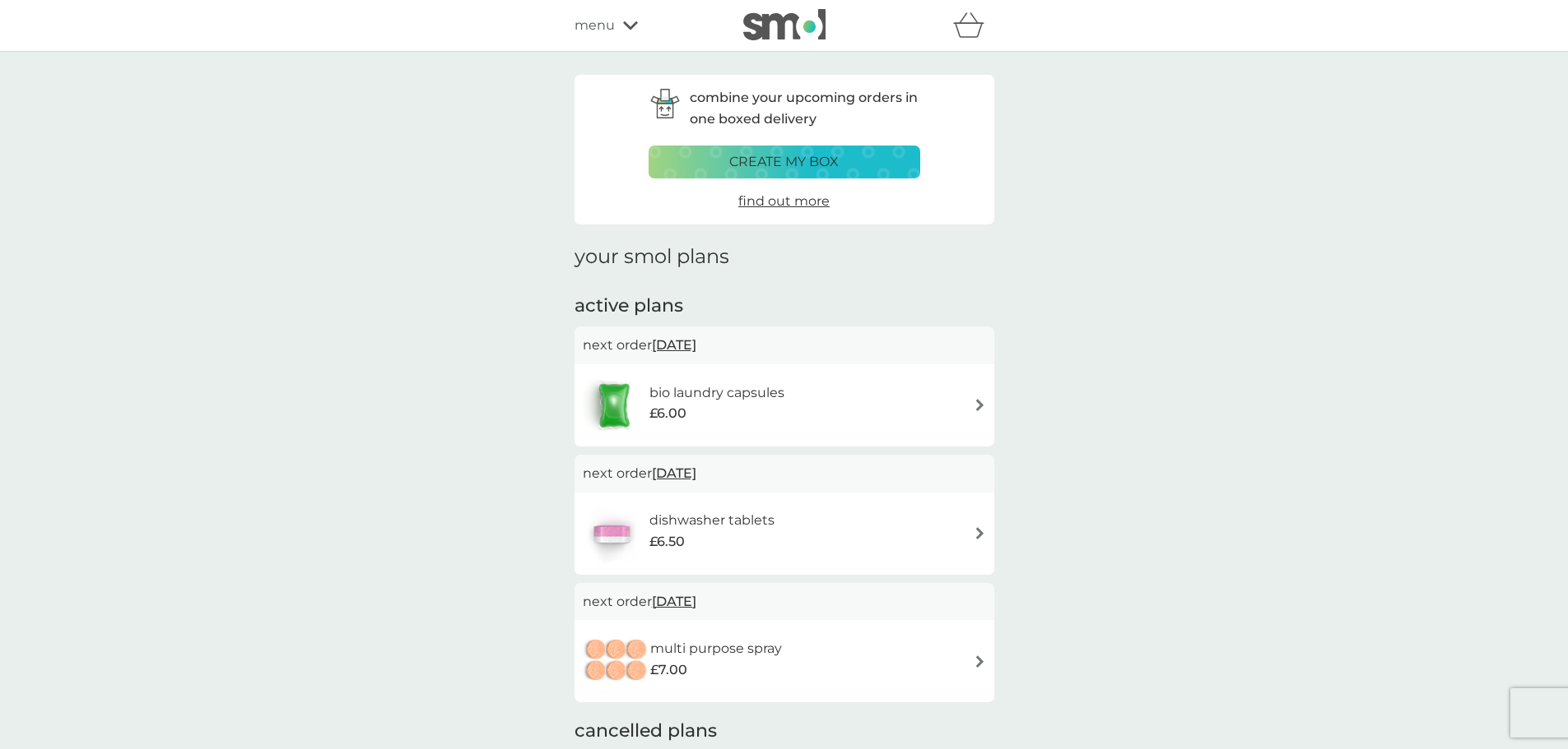
click at [717, 658] on h6 "multi purpose spray" at bounding box center [716, 649] width 131 height 21
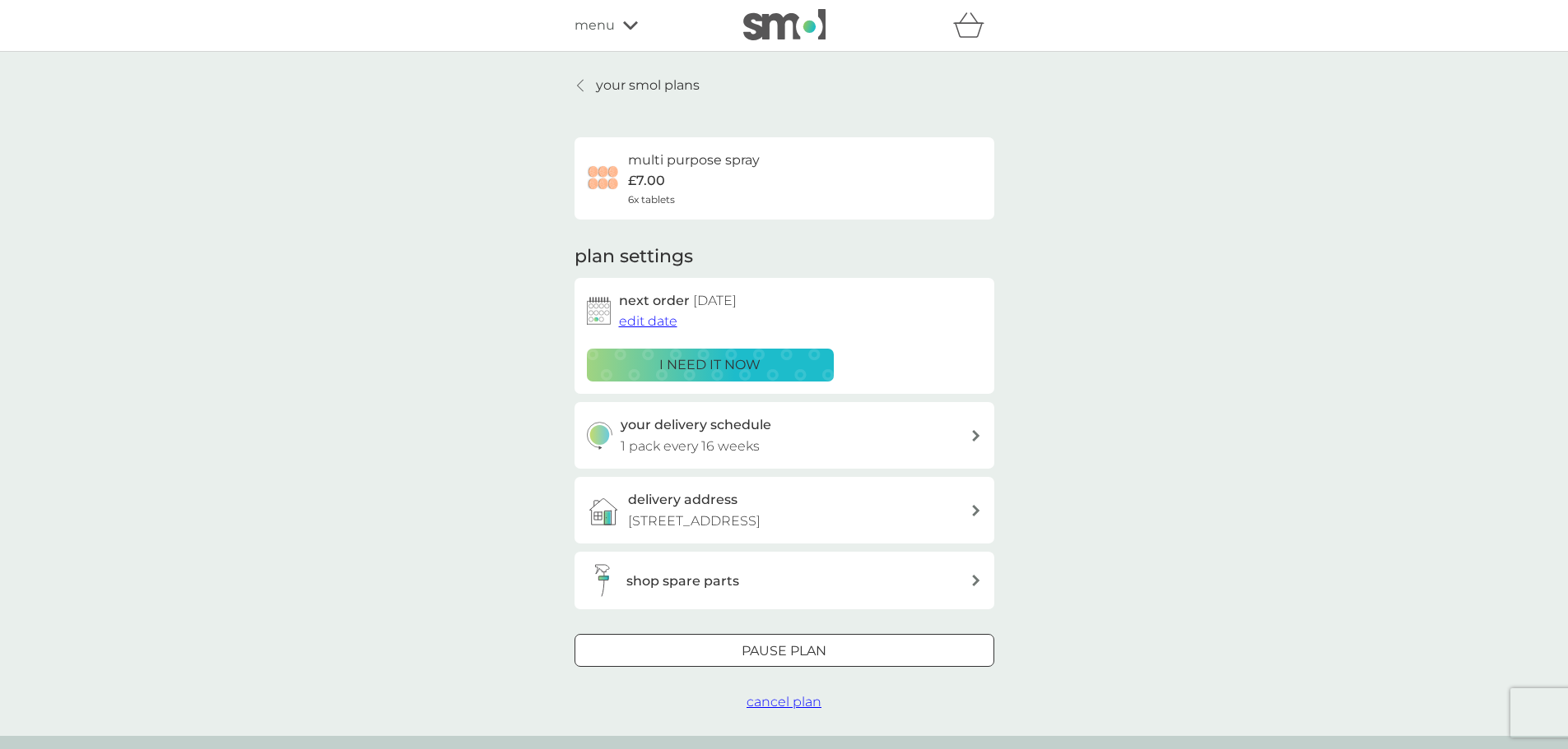
click at [659, 316] on span "edit date" at bounding box center [648, 321] width 59 height 16
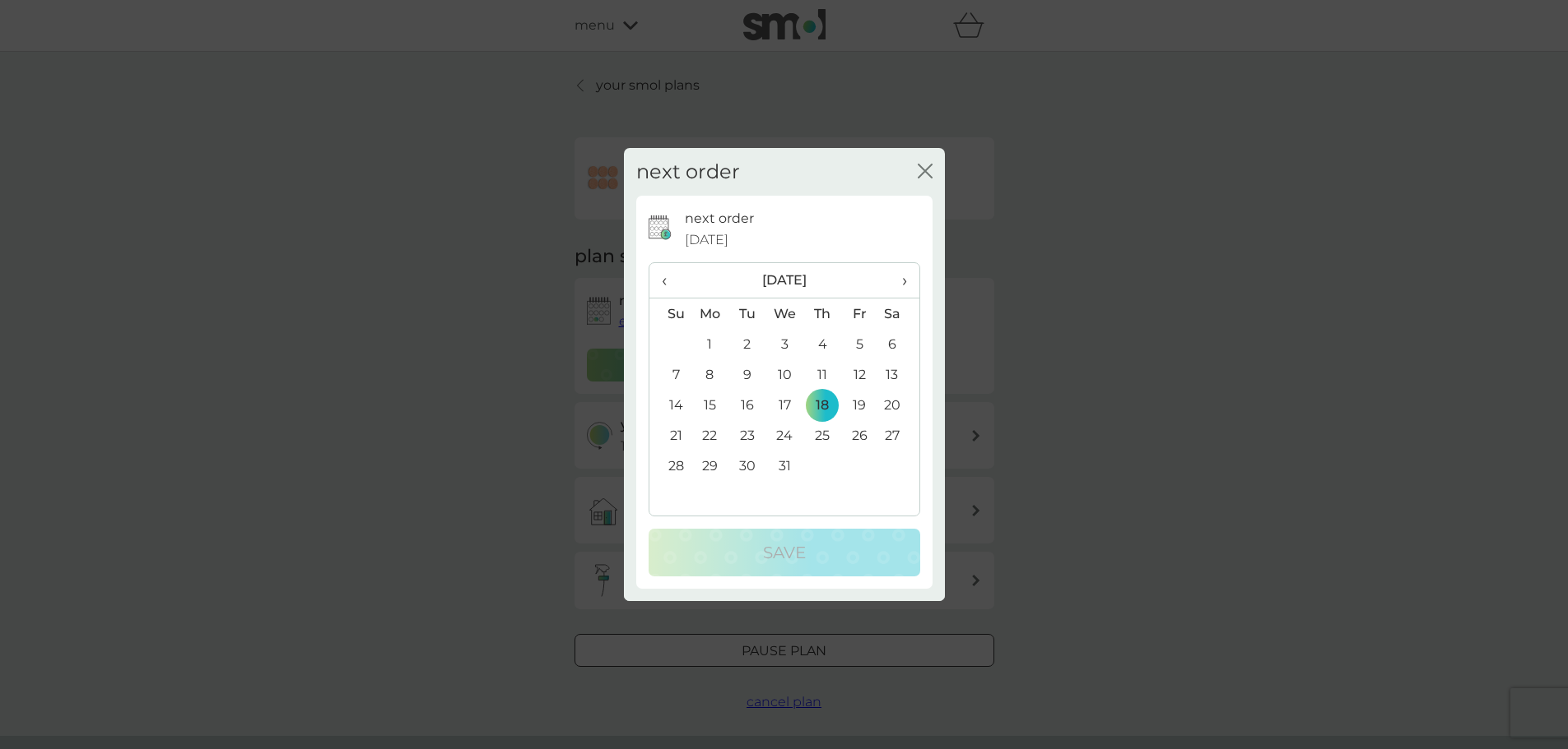
click at [900, 275] on span "›" at bounding box center [898, 280] width 17 height 35
click at [827, 462] on td "29" at bounding box center [822, 466] width 37 height 30
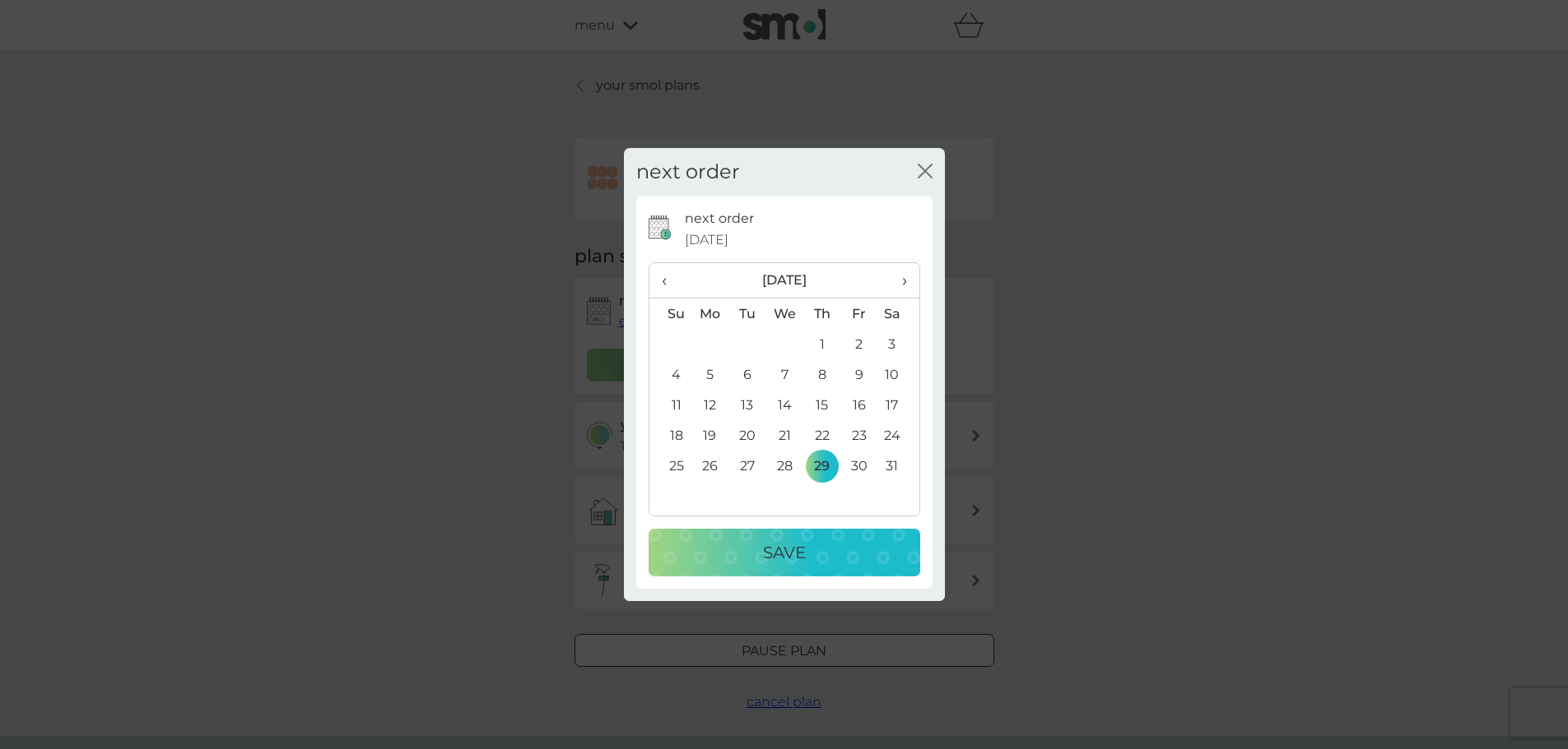
click at [815, 548] on div "Save" at bounding box center [784, 553] width 239 height 27
